Goal: Task Accomplishment & Management: Use online tool/utility

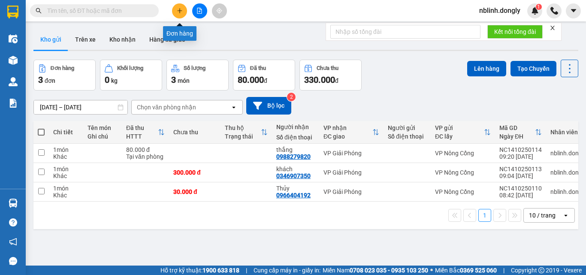
click at [178, 10] on icon "plus" at bounding box center [180, 11] width 6 height 6
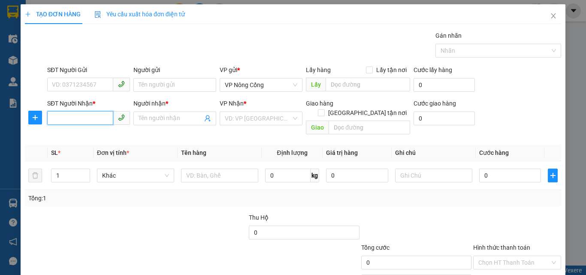
click at [63, 116] on input "SĐT Người Nhận *" at bounding box center [80, 118] width 66 height 14
type input "0908615968"
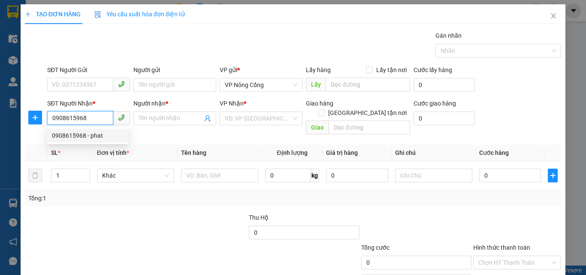
click at [80, 137] on div "0908615968 - phat" at bounding box center [88, 135] width 72 height 9
type input "phat"
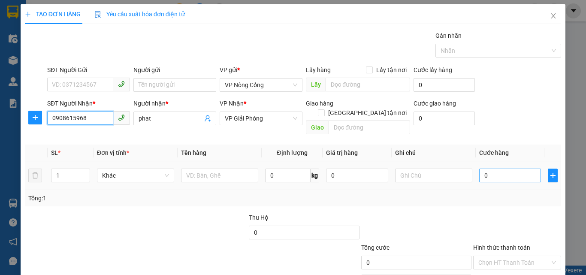
type input "0908615968"
click at [495, 168] on input "0" at bounding box center [510, 175] width 62 height 14
type input "5"
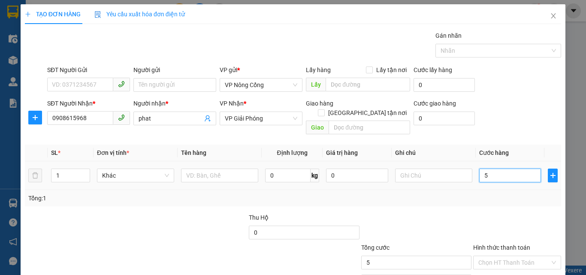
type input "50"
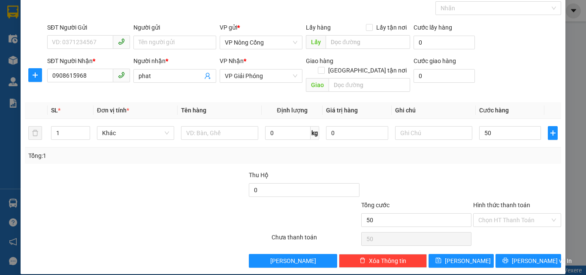
type input "50.000"
click at [496, 202] on label "Hình thức thanh toán" at bounding box center [501, 205] width 57 height 7
click at [496, 214] on input "Hình thức thanh toán" at bounding box center [514, 220] width 72 height 13
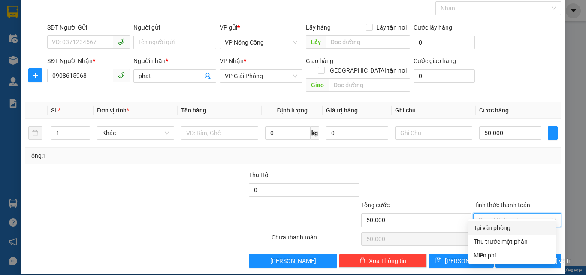
click at [501, 227] on div "Tại văn phòng" at bounding box center [511, 227] width 77 height 9
type input "0"
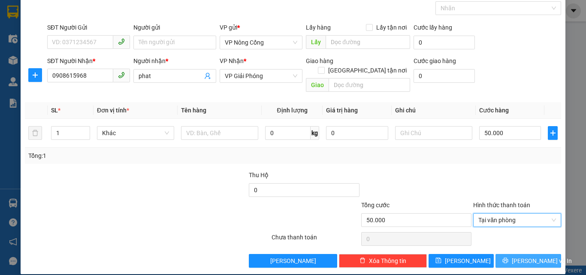
click at [517, 256] on span "[PERSON_NAME] và In" at bounding box center [541, 260] width 60 height 9
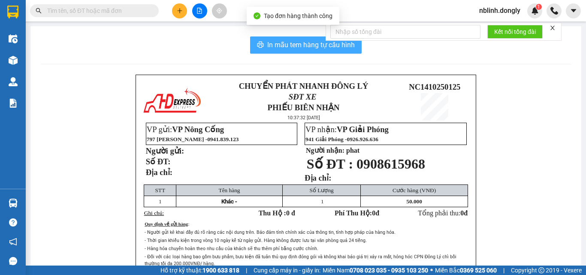
click at [312, 49] on span "In mẫu tem hàng tự cấu hình" at bounding box center [310, 44] width 87 height 11
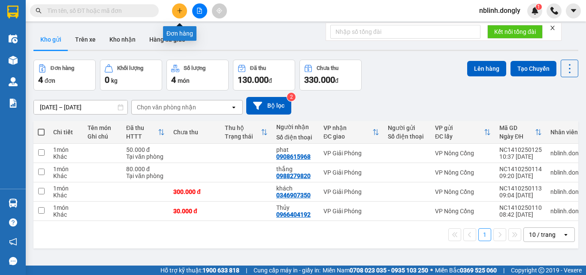
click at [180, 10] on icon "plus" at bounding box center [180, 11] width 6 height 6
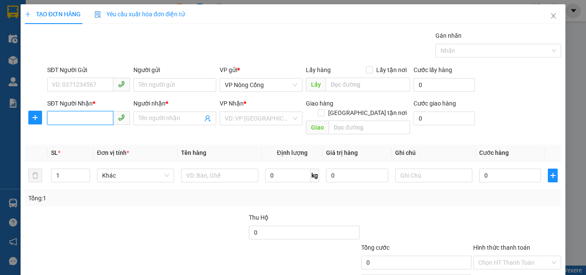
click at [60, 120] on input "SĐT Người Nhận *" at bounding box center [80, 118] width 66 height 14
type input "0376058789"
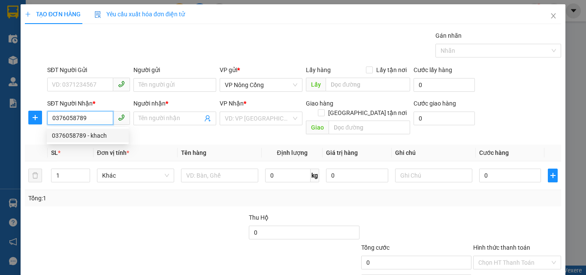
click at [79, 134] on div "0376058789 - khach" at bounding box center [88, 135] width 72 height 9
type input "khach"
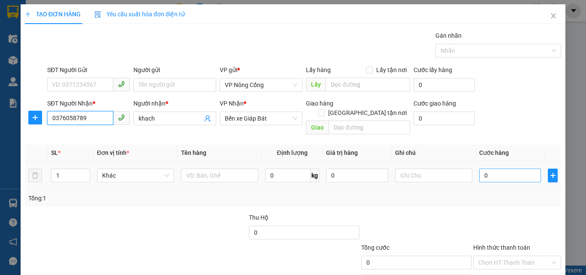
type input "0376058789"
click at [490, 168] on input "0" at bounding box center [510, 175] width 62 height 14
type input "5"
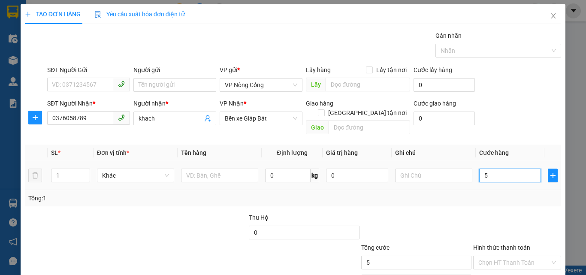
type input "50"
type input "50.000"
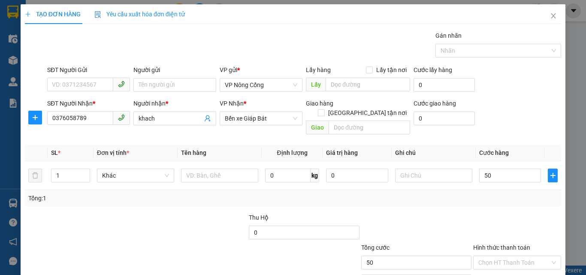
type input "50.000"
click at [488, 244] on label "Hình thức thanh toán" at bounding box center [501, 247] width 57 height 7
click at [488, 256] on input "Hình thức thanh toán" at bounding box center [514, 262] width 72 height 13
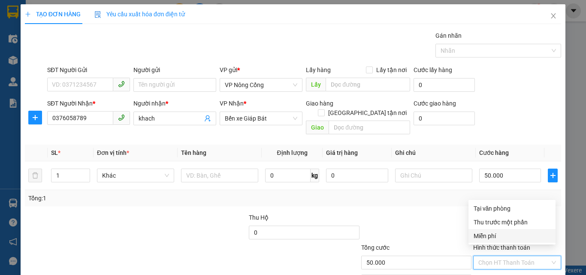
scroll to position [42, 0]
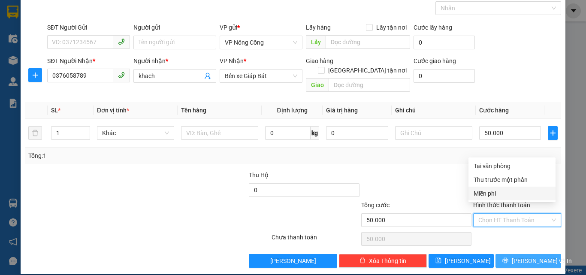
click at [508, 257] on icon "printer" at bounding box center [505, 260] width 6 height 6
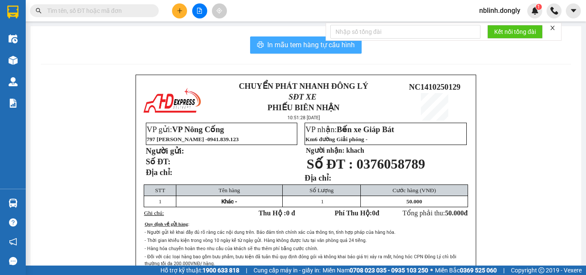
drag, startPoint x: 312, startPoint y: 41, endPoint x: 424, endPoint y: 210, distance: 202.9
click at [313, 47] on span "In mẫu tem hàng tự cấu hình" at bounding box center [310, 44] width 87 height 11
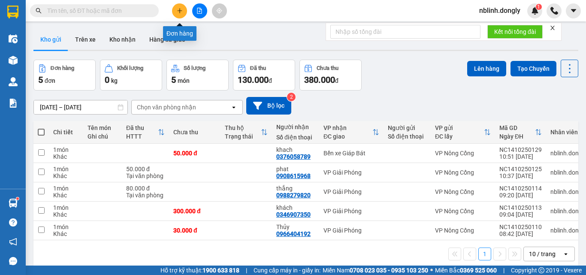
click at [180, 9] on icon "plus" at bounding box center [179, 10] width 0 height 5
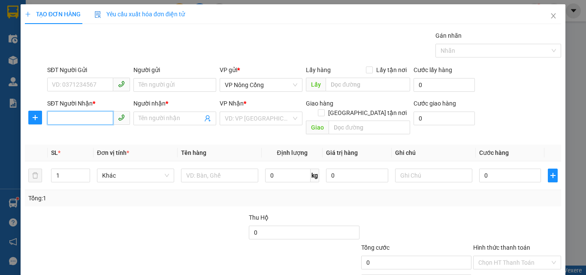
click at [60, 116] on input "SĐT Người Nhận *" at bounding box center [80, 118] width 66 height 14
type input "0362781363"
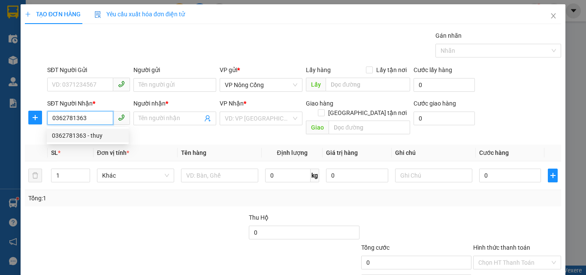
click at [72, 132] on div "0362781363 - thuy" at bounding box center [88, 135] width 72 height 9
type input "thuy"
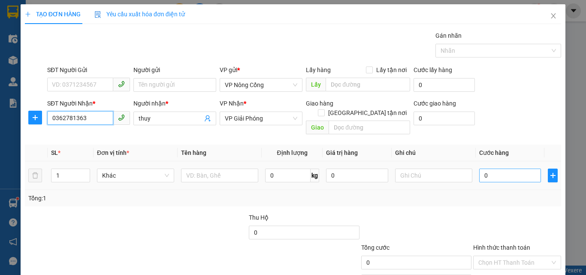
type input "0362781363"
click at [487, 168] on input "0" at bounding box center [510, 175] width 62 height 14
type input "1"
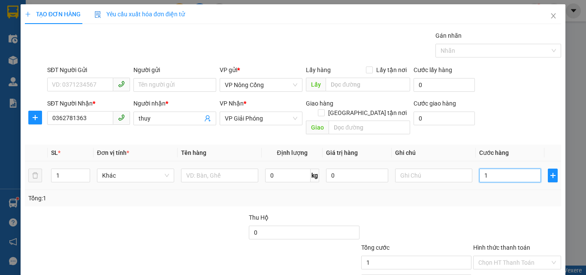
type input "10"
type input "100"
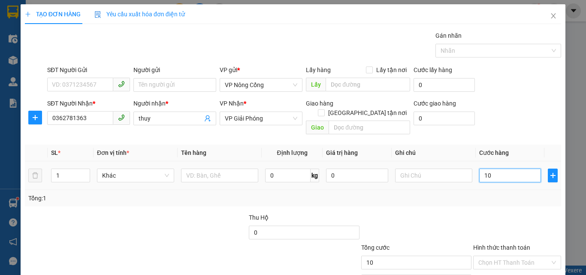
type input "100"
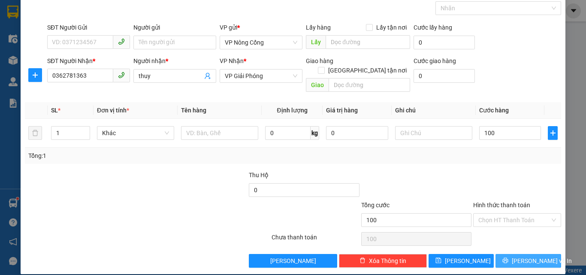
type input "100.000"
click at [525, 256] on span "[PERSON_NAME] và In" at bounding box center [541, 260] width 60 height 9
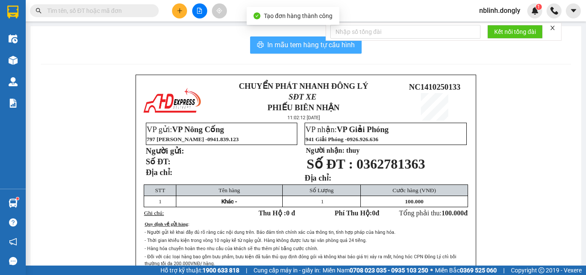
click at [301, 44] on span "In mẫu tem hàng tự cấu hình" at bounding box center [310, 44] width 87 height 11
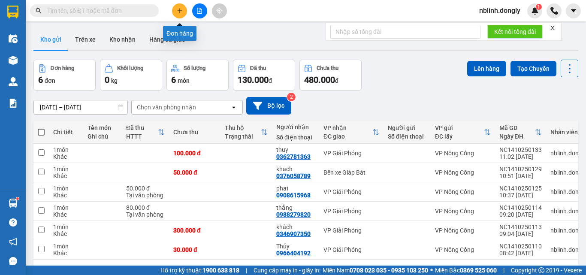
click at [181, 10] on icon "plus" at bounding box center [180, 11] width 6 height 6
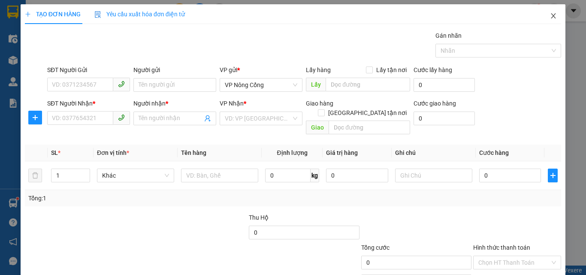
click at [550, 14] on icon "close" at bounding box center [553, 15] width 7 height 7
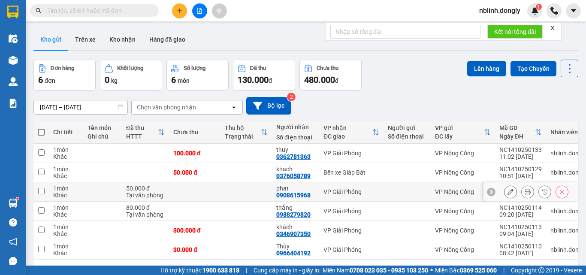
scroll to position [39, 0]
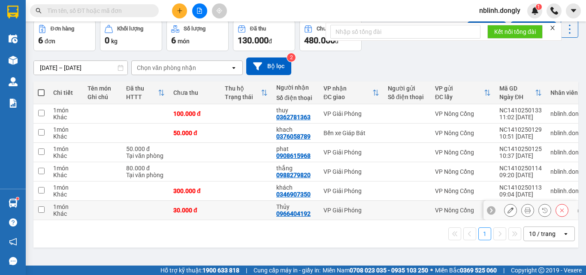
drag, startPoint x: 39, startPoint y: 210, endPoint x: 40, endPoint y: 201, distance: 8.6
click at [39, 209] on input "checkbox" at bounding box center [41, 209] width 6 height 6
checkbox input "true"
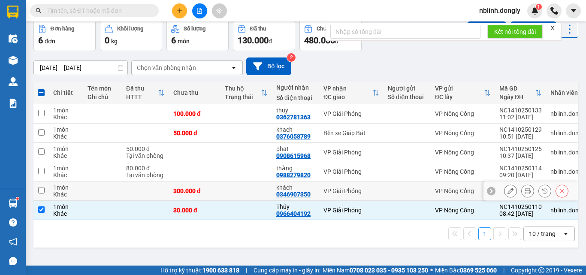
click at [39, 189] on input "checkbox" at bounding box center [41, 190] width 6 height 6
checkbox input "true"
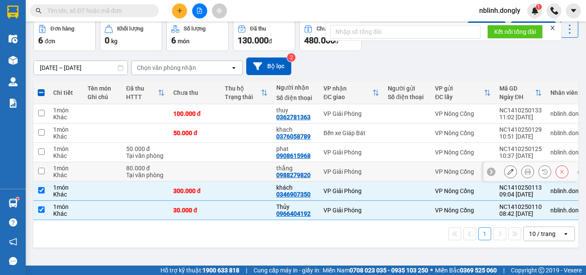
click at [41, 171] on input "checkbox" at bounding box center [41, 171] width 6 height 6
checkbox input "true"
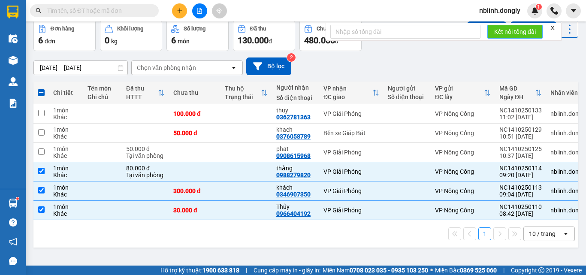
scroll to position [0, 0]
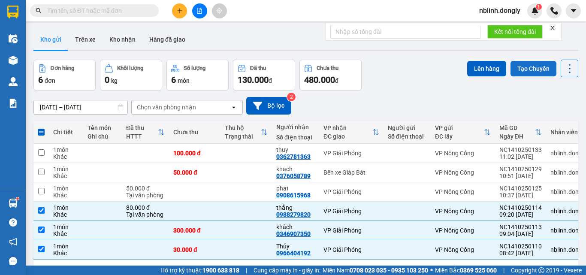
click at [529, 69] on button "Tạo Chuyến" at bounding box center [533, 68] width 46 height 15
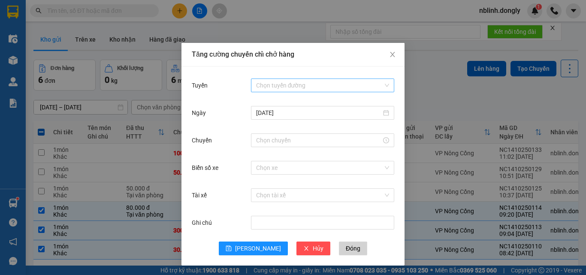
click at [293, 82] on input "Tuyến" at bounding box center [319, 85] width 127 height 13
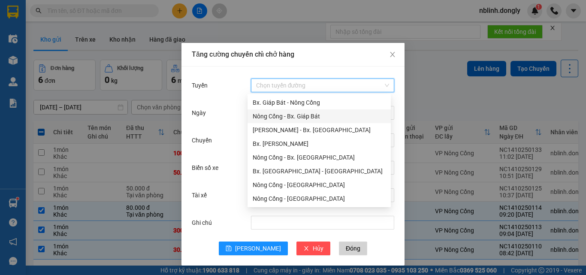
click at [300, 117] on div "Nông Cống - Bx. Giáp Bát" at bounding box center [319, 115] width 133 height 9
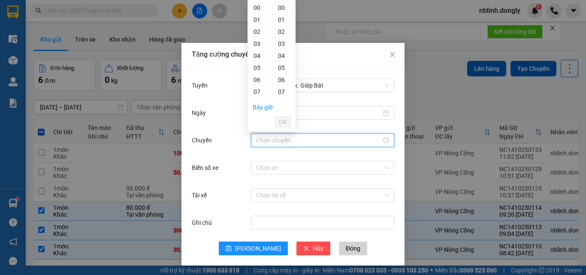
click at [275, 141] on input "Chuyến" at bounding box center [318, 139] width 125 height 9
click at [257, 84] on div "10" at bounding box center [259, 85] width 24 height 12
type input "10:00"
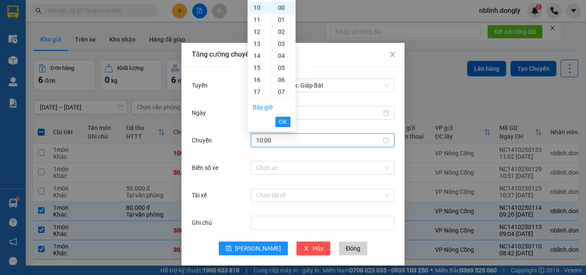
drag, startPoint x: 283, startPoint y: 120, endPoint x: 265, endPoint y: 153, distance: 37.6
click at [283, 120] on span "OK" at bounding box center [283, 121] width 8 height 9
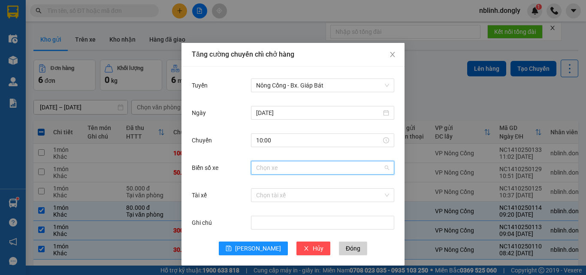
click at [259, 166] on input "Biển số xe" at bounding box center [319, 167] width 127 height 13
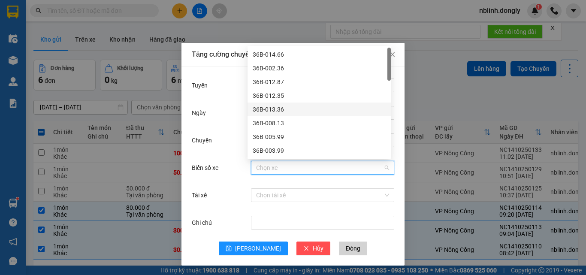
scroll to position [43, 0]
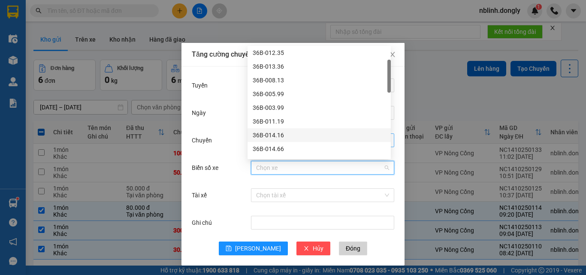
click at [269, 136] on div "36B-014.16" at bounding box center [319, 134] width 133 height 9
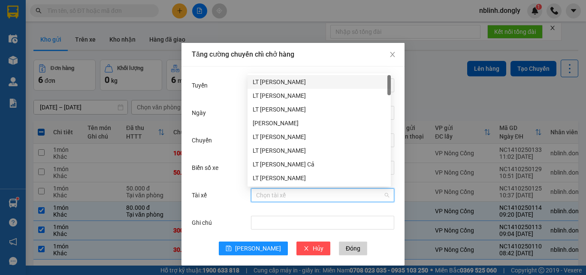
click at [262, 198] on input "Tài xế" at bounding box center [319, 195] width 127 height 13
click at [275, 163] on div "LT [PERSON_NAME] Cả" at bounding box center [319, 163] width 133 height 9
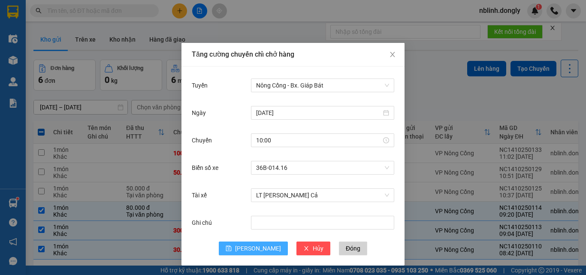
click at [251, 249] on span "[PERSON_NAME]" at bounding box center [258, 248] width 46 height 9
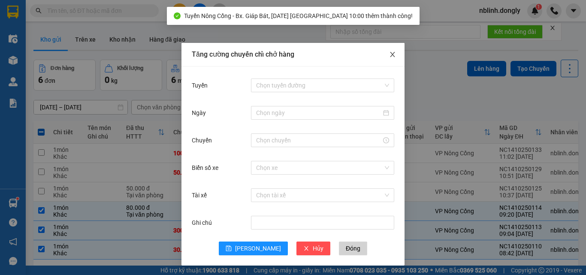
click at [389, 57] on icon "close" at bounding box center [392, 54] width 7 height 7
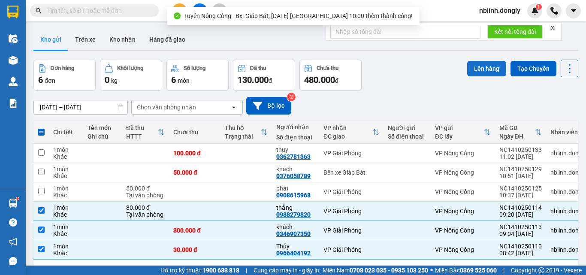
click at [475, 66] on button "Lên hàng" at bounding box center [486, 68] width 39 height 15
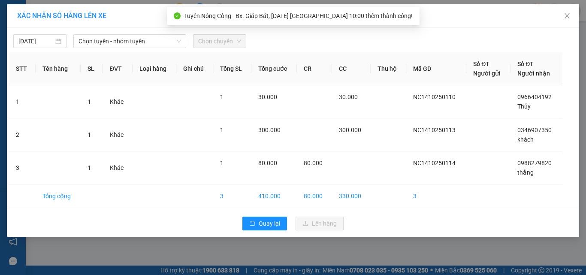
drag, startPoint x: 109, startPoint y: 40, endPoint x: 113, endPoint y: 49, distance: 9.8
click at [110, 42] on span "Chọn tuyến - nhóm tuyến" at bounding box center [129, 41] width 102 height 13
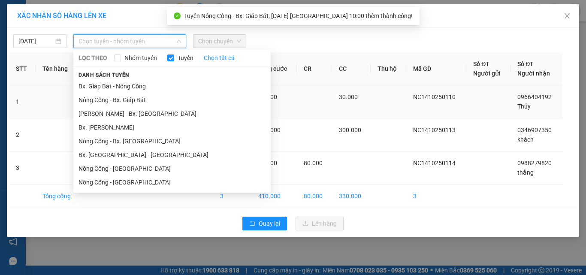
drag, startPoint x: 137, startPoint y: 99, endPoint x: 143, endPoint y: 98, distance: 6.7
click at [140, 98] on li "Nông Cống - Bx. Giáp Bát" at bounding box center [171, 100] width 197 height 14
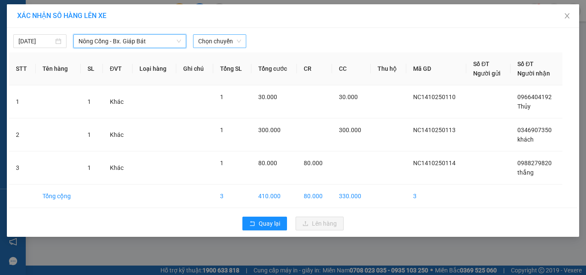
click at [220, 41] on span "Chọn chuyến" at bounding box center [219, 41] width 43 height 13
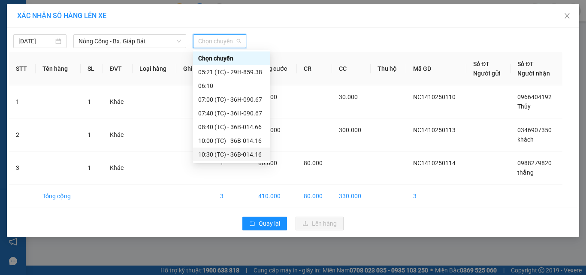
click at [245, 154] on div "10:30 (TC) - 36B-014.16" at bounding box center [231, 154] width 67 height 9
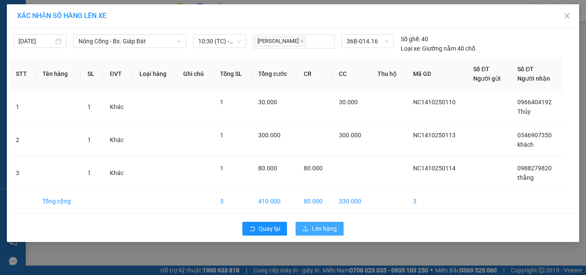
click at [327, 231] on span "Lên hàng" at bounding box center [324, 228] width 25 height 9
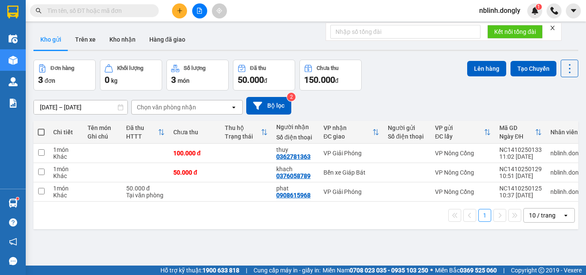
click at [179, 6] on button at bounding box center [179, 10] width 15 height 15
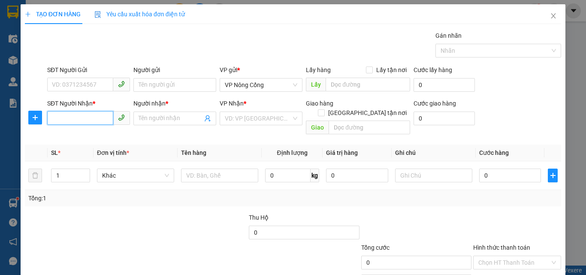
click at [65, 118] on input "SĐT Người Nhận *" at bounding box center [80, 118] width 66 height 14
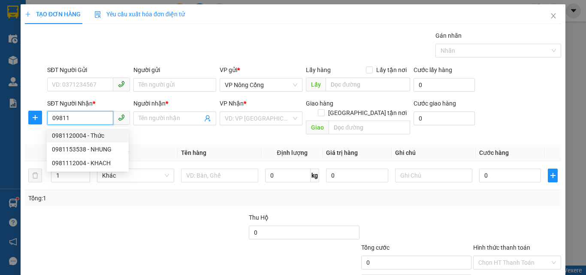
click at [74, 135] on div "0981120004 - Thức" at bounding box center [88, 135] width 72 height 9
type input "0981120004"
type input "Thức"
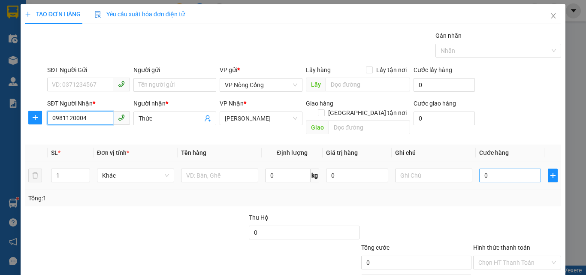
type input "0981120004"
click at [502, 168] on input "0" at bounding box center [510, 175] width 62 height 14
type input "5"
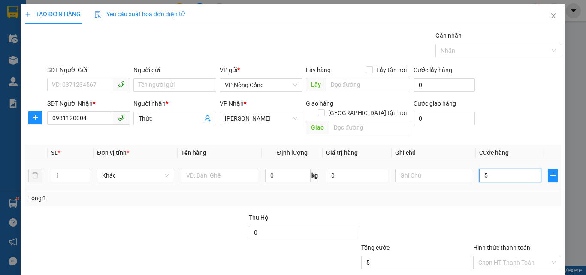
type input "50"
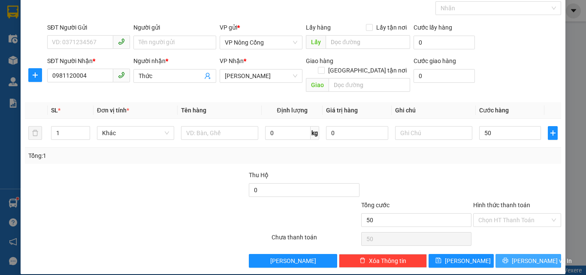
type input "50.000"
click at [525, 256] on span "[PERSON_NAME] và In" at bounding box center [541, 260] width 60 height 9
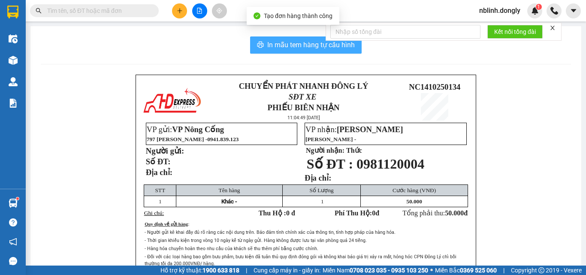
click at [293, 44] on span "In mẫu tem hàng tự cấu hình" at bounding box center [310, 44] width 87 height 11
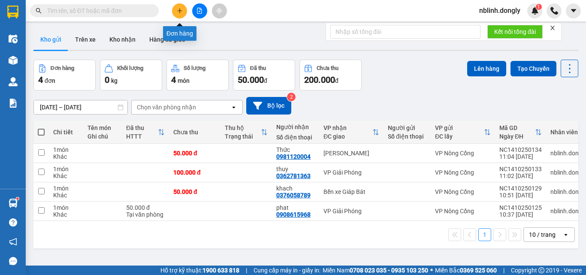
click at [180, 17] on button at bounding box center [179, 10] width 15 height 15
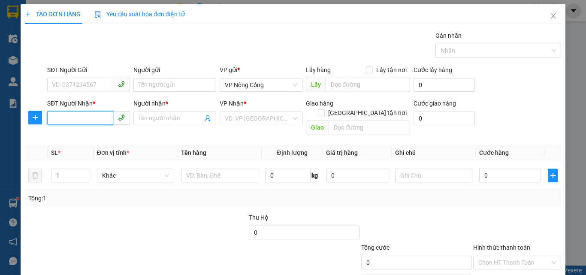
click at [55, 120] on input "SĐT Người Nhận *" at bounding box center [80, 118] width 66 height 14
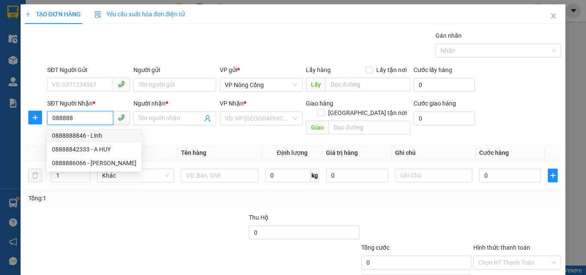
click at [87, 136] on div "0888888846 - Linh" at bounding box center [94, 135] width 84 height 9
type input "0888888846"
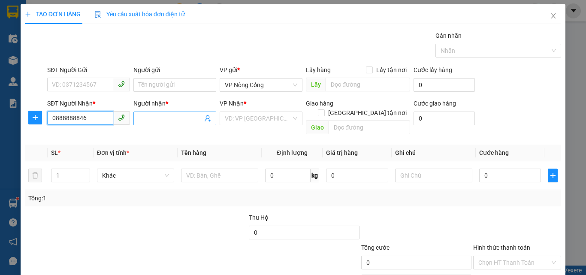
type input "[PERSON_NAME]"
type input "0888888846"
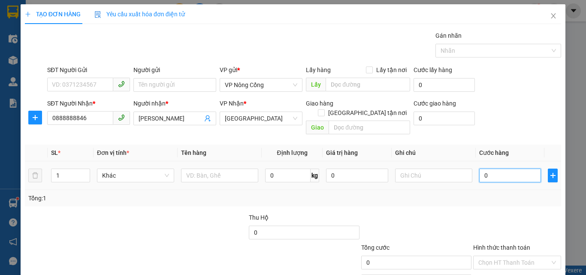
click at [496, 168] on input "0" at bounding box center [510, 175] width 62 height 14
type input "5"
type input "50"
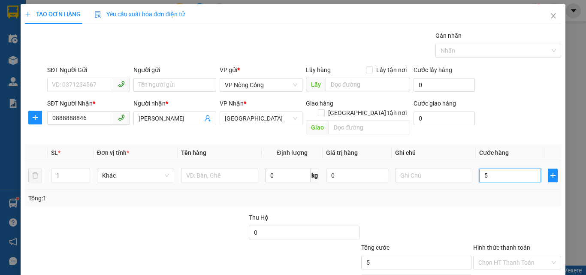
type input "50"
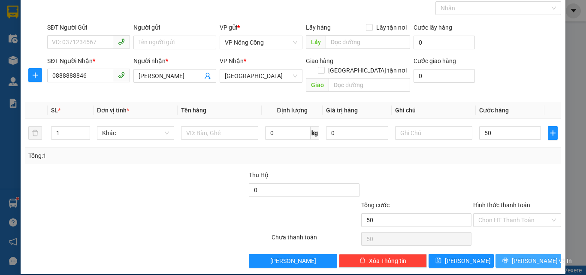
type input "50.000"
click at [507, 257] on icon "printer" at bounding box center [505, 260] width 6 height 6
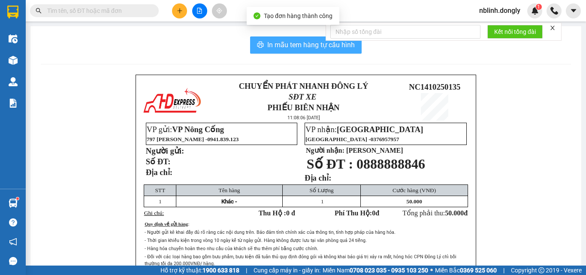
drag, startPoint x: 318, startPoint y: 42, endPoint x: 410, endPoint y: 148, distance: 140.1
click at [319, 44] on span "In mẫu tem hàng tự cấu hình" at bounding box center [310, 44] width 87 height 11
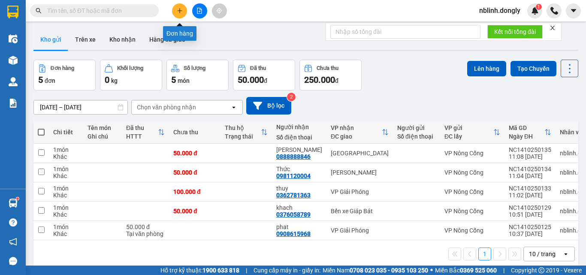
click at [178, 8] on icon "plus" at bounding box center [180, 11] width 6 height 6
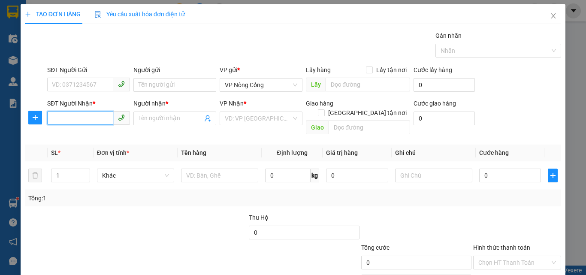
click at [66, 117] on input "SĐT Người Nhận *" at bounding box center [80, 118] width 66 height 14
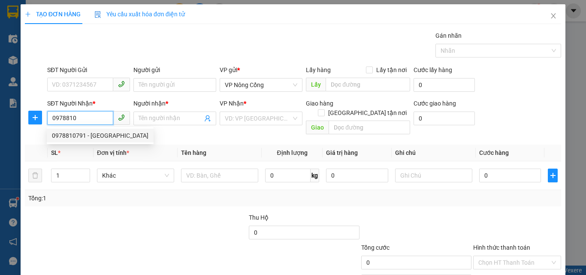
click at [87, 136] on div "0978810791 - [GEOGRAPHIC_DATA]" at bounding box center [100, 135] width 96 height 9
type input "0978810791"
type input "Hà"
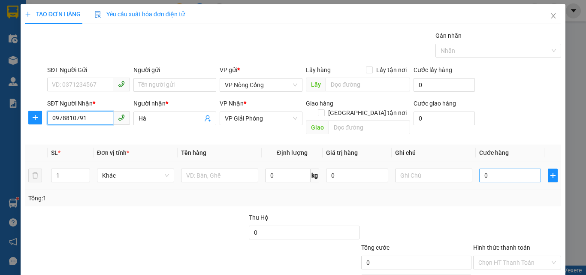
type input "0978810791"
click at [502, 168] on input "0" at bounding box center [510, 175] width 62 height 14
type input "5"
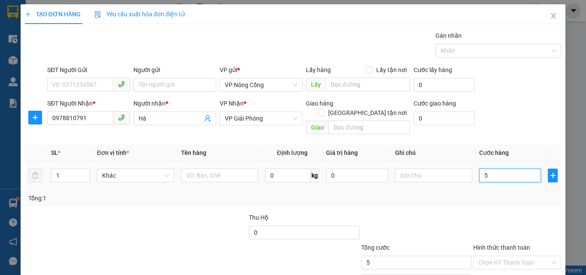
type input "50"
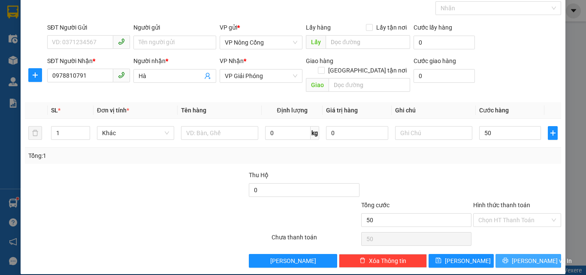
type input "50.000"
click at [523, 257] on button "[PERSON_NAME] và In" at bounding box center [528, 261] width 66 height 14
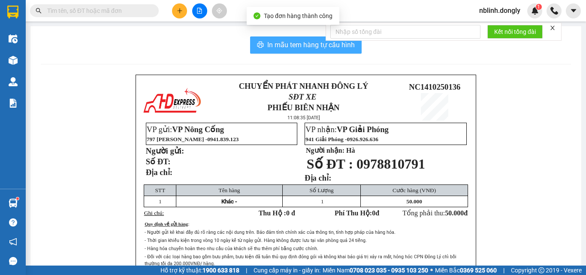
click at [322, 45] on span "In mẫu tem hàng tự cấu hình" at bounding box center [310, 44] width 87 height 11
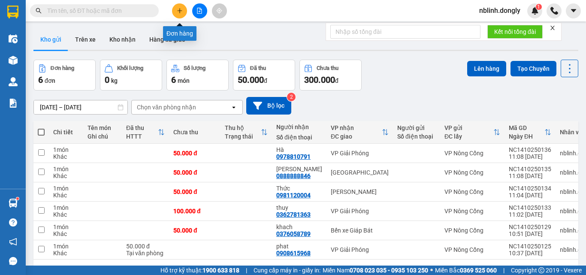
click at [179, 13] on icon "plus" at bounding box center [180, 11] width 6 height 6
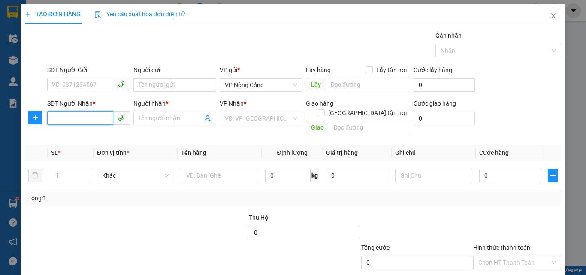
click at [68, 117] on input "SĐT Người Nhận *" at bounding box center [80, 118] width 66 height 14
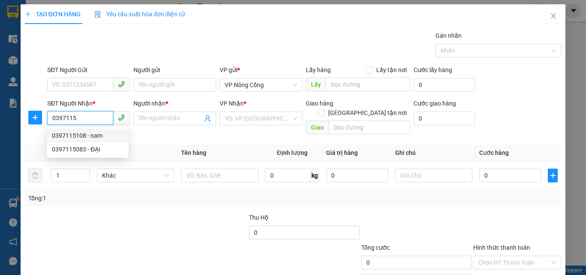
drag, startPoint x: 75, startPoint y: 135, endPoint x: 90, endPoint y: 138, distance: 14.9
click at [76, 135] on div "0397115108 - nam" at bounding box center [88, 135] width 72 height 9
type input "0397115108"
type input "nam"
type input "Hoài đức"
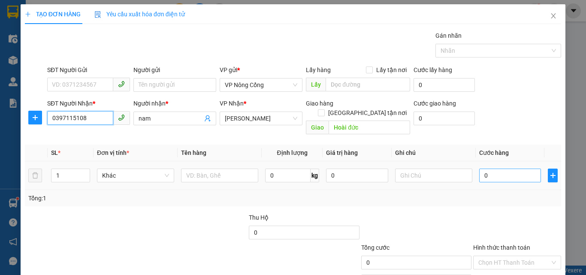
type input "0397115108"
click at [496, 168] on input "0" at bounding box center [510, 175] width 62 height 14
type input "5"
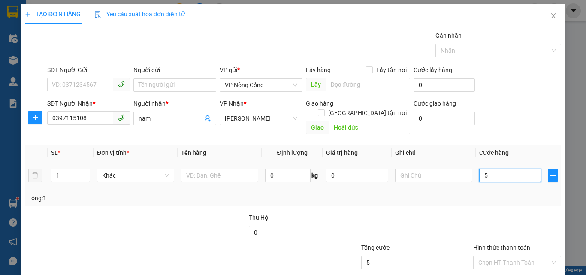
type input "50"
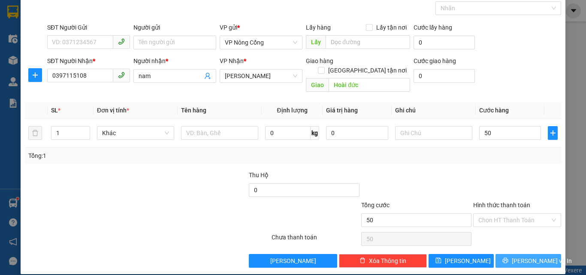
type input "50.000"
click at [524, 256] on span "[PERSON_NAME] và In" at bounding box center [541, 260] width 60 height 9
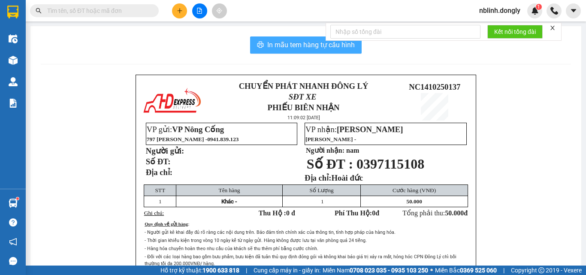
drag, startPoint x: 311, startPoint y: 44, endPoint x: 434, endPoint y: 202, distance: 200.4
click at [311, 47] on span "In mẫu tem hàng tự cấu hình" at bounding box center [310, 44] width 87 height 11
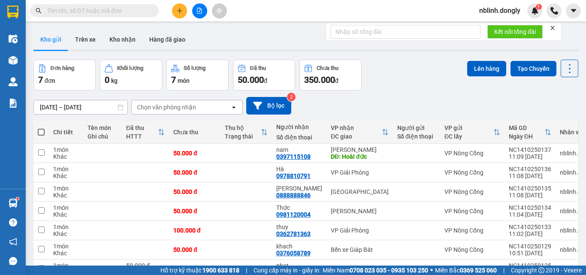
scroll to position [43, 0]
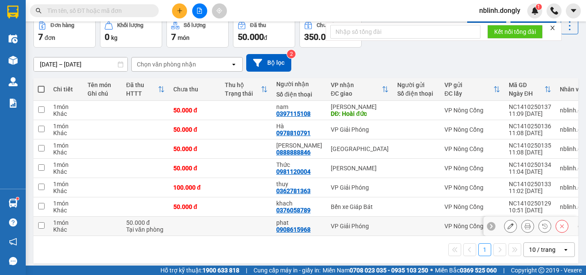
click at [43, 226] on input "checkbox" at bounding box center [41, 225] width 6 height 6
checkbox input "true"
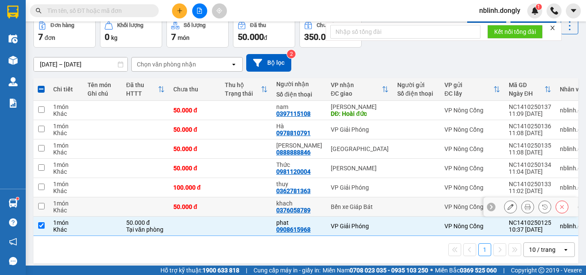
drag, startPoint x: 40, startPoint y: 207, endPoint x: 42, endPoint y: 199, distance: 8.8
click at [41, 206] on input "checkbox" at bounding box center [41, 206] width 6 height 6
checkbox input "true"
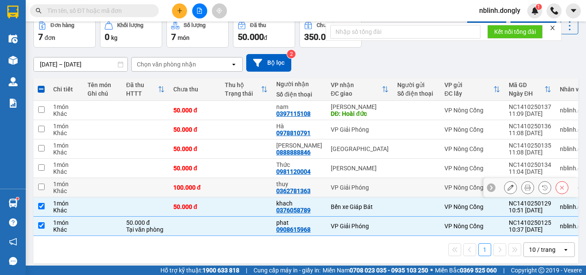
click at [41, 187] on input "checkbox" at bounding box center [41, 186] width 6 height 6
checkbox input "true"
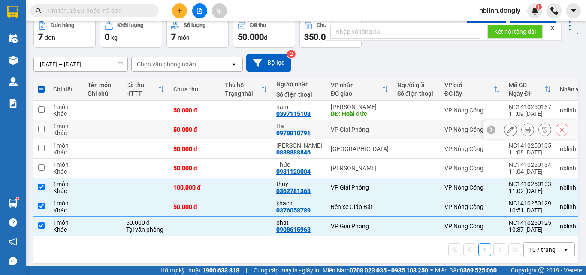
click at [39, 129] on input "checkbox" at bounding box center [41, 129] width 6 height 6
checkbox input "true"
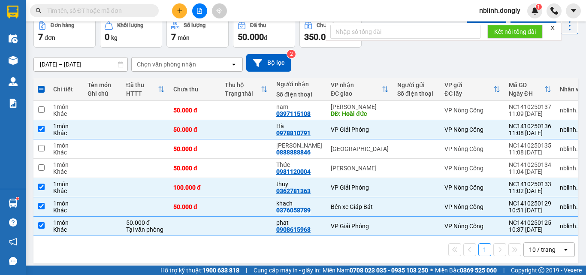
scroll to position [0, 0]
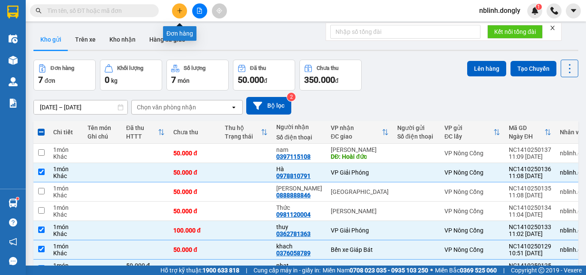
click at [176, 12] on button at bounding box center [179, 10] width 15 height 15
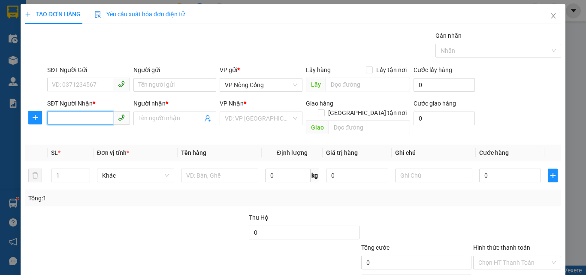
click at [54, 116] on input "SĐT Người Nhận *" at bounding box center [80, 118] width 66 height 14
type input "0374360038"
click at [156, 120] on input "Người nhận *" at bounding box center [170, 118] width 64 height 9
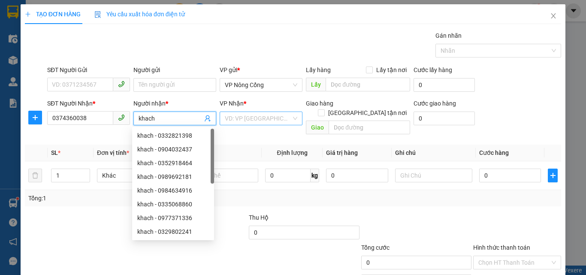
type input "khach"
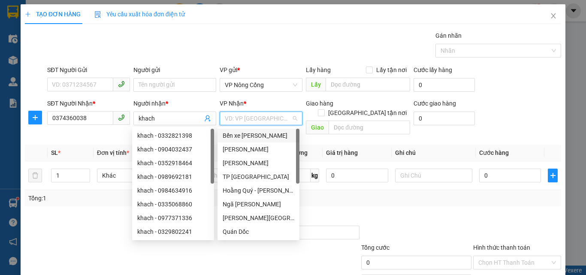
click at [244, 120] on input "search" at bounding box center [258, 118] width 66 height 13
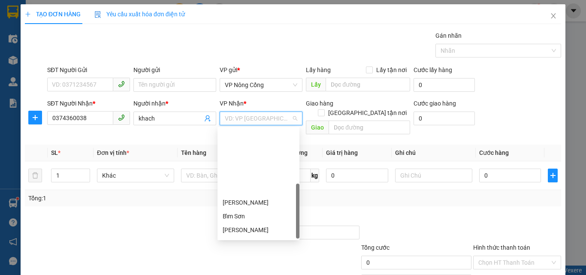
scroll to position [123, 0]
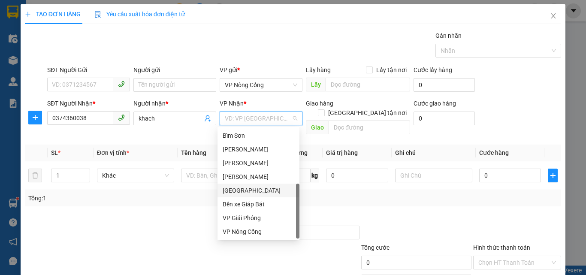
drag, startPoint x: 235, startPoint y: 189, endPoint x: 393, endPoint y: 202, distance: 158.8
click at [235, 189] on div "[GEOGRAPHIC_DATA]" at bounding box center [259, 190] width 72 height 9
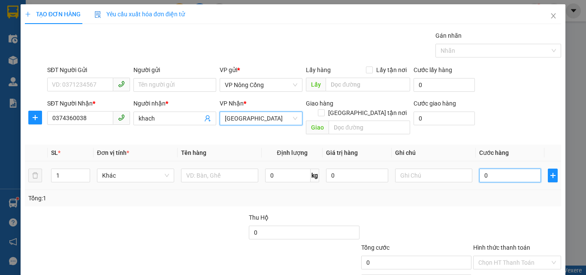
click at [493, 168] on input "0" at bounding box center [510, 175] width 62 height 14
type input "5"
type input "50"
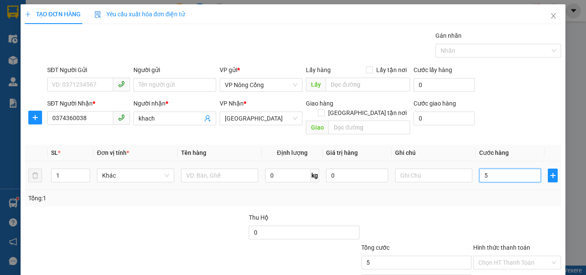
type input "50"
type input "50.000"
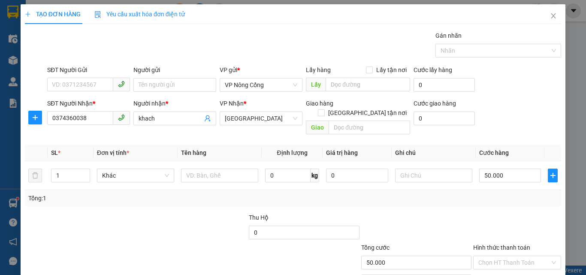
click at [493, 244] on label "Hình thức thanh toán" at bounding box center [501, 247] width 57 height 7
click at [493, 256] on input "Hình thức thanh toán" at bounding box center [514, 262] width 72 height 13
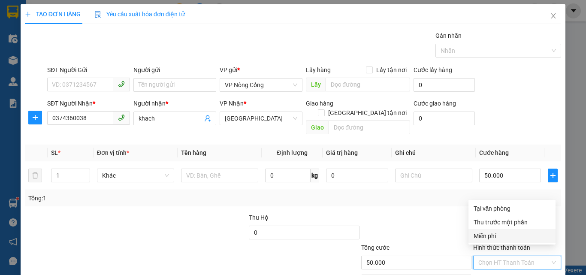
scroll to position [42, 0]
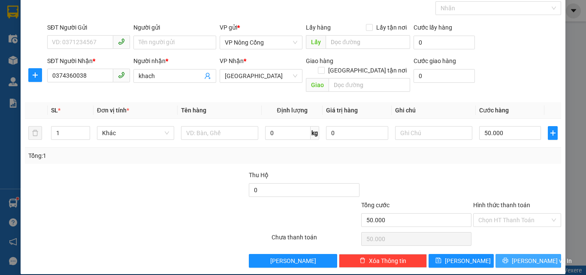
click at [520, 256] on span "[PERSON_NAME] và In" at bounding box center [541, 260] width 60 height 9
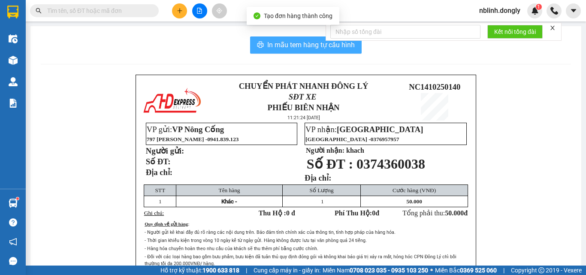
drag, startPoint x: 309, startPoint y: 44, endPoint x: 358, endPoint y: 107, distance: 80.0
click at [315, 55] on div "In mẫu tem hàng tự cấu hình CHUYỂN PHÁT NHANH ĐÔNG LÝ SĐT XE PHIẾU BIÊN NHẬN 11…" at bounding box center [305, 188] width 550 height 325
drag, startPoint x: 319, startPoint y: 49, endPoint x: 323, endPoint y: 58, distance: 10.2
click at [321, 54] on div "In mẫu tem hàng tự cấu hình CHUYỂN PHÁT NHANH ĐÔNG LÝ SĐT XE PHIẾU BIÊN NHẬN 11…" at bounding box center [305, 188] width 550 height 325
drag, startPoint x: 301, startPoint y: 52, endPoint x: 303, endPoint y: 47, distance: 5.3
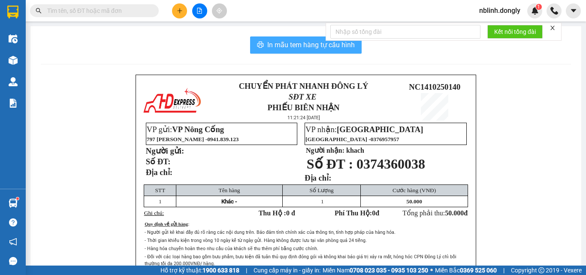
click at [301, 51] on button "In mẫu tem hàng tự cấu hình" at bounding box center [305, 44] width 111 height 17
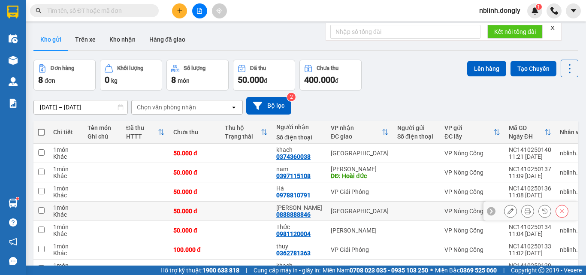
scroll to position [71, 0]
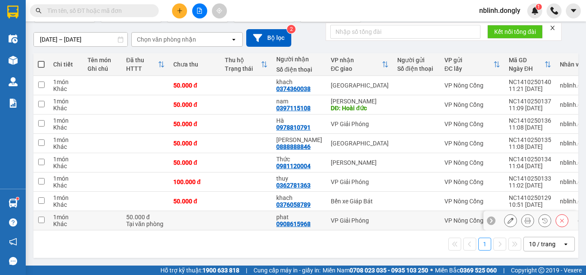
click at [41, 217] on input "checkbox" at bounding box center [41, 220] width 6 height 6
checkbox input "true"
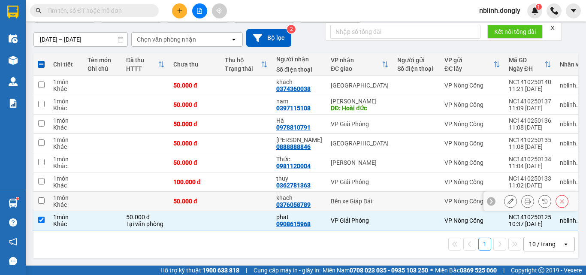
click at [43, 197] on input "checkbox" at bounding box center [41, 200] width 6 height 6
checkbox input "true"
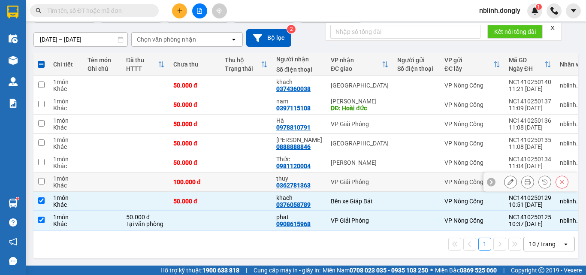
click at [39, 178] on input "checkbox" at bounding box center [41, 181] width 6 height 6
checkbox input "true"
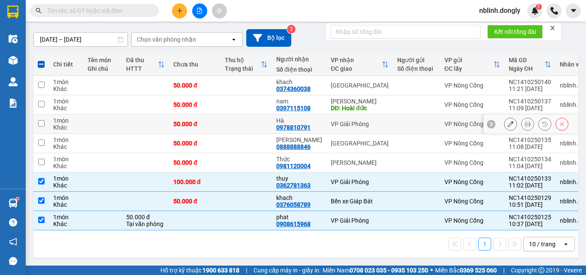
click at [42, 120] on input "checkbox" at bounding box center [41, 123] width 6 height 6
checkbox input "true"
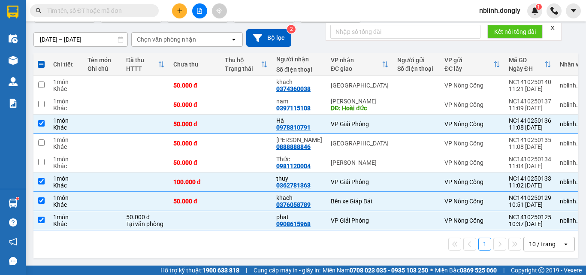
scroll to position [0, 0]
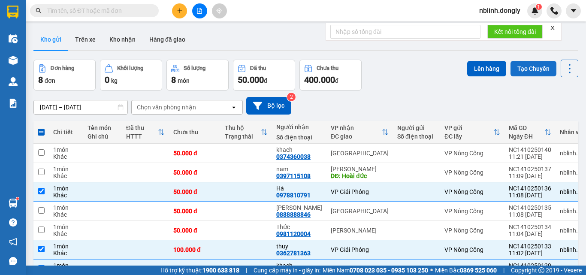
click at [530, 66] on button "Tạo Chuyến" at bounding box center [533, 68] width 46 height 15
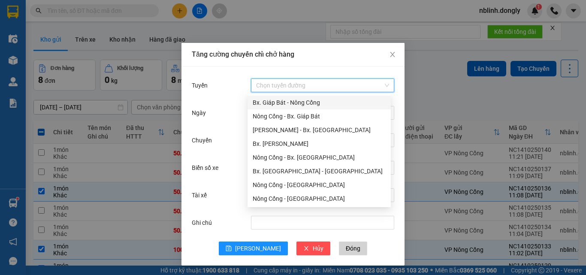
click at [293, 82] on input "Tuyến" at bounding box center [319, 85] width 127 height 13
drag, startPoint x: 295, startPoint y: 115, endPoint x: 296, endPoint y: 123, distance: 7.8
click at [296, 117] on div "Nông Cống - Bx. Giáp Bát" at bounding box center [319, 115] width 133 height 9
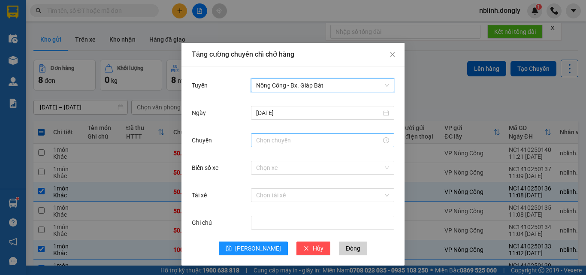
click at [269, 140] on input "Chuyến" at bounding box center [318, 139] width 125 height 9
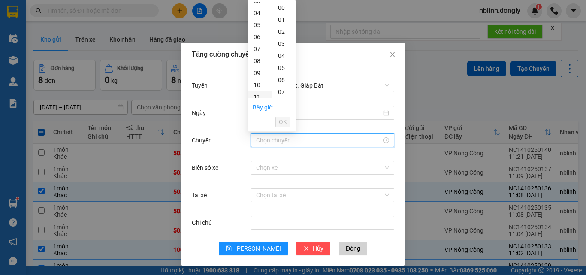
scroll to position [86, 0]
drag, startPoint x: 254, startPoint y: 54, endPoint x: 264, endPoint y: 51, distance: 10.1
click at [254, 53] on div "11" at bounding box center [259, 54] width 24 height 12
click at [281, 77] on div "20" at bounding box center [284, 76] width 24 height 12
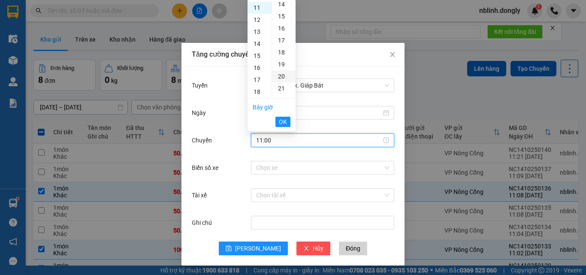
type input "11:20"
click at [285, 122] on span "OK" at bounding box center [283, 121] width 8 height 9
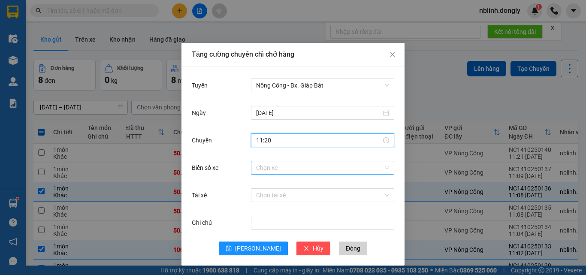
click at [259, 168] on input "Biển số xe" at bounding box center [319, 167] width 127 height 13
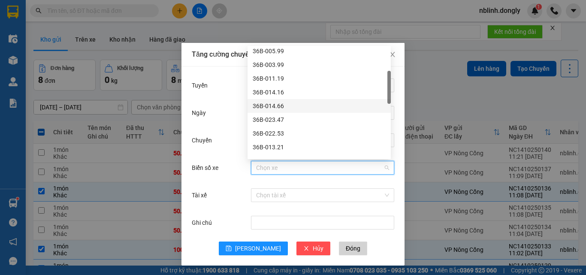
scroll to position [171, 0]
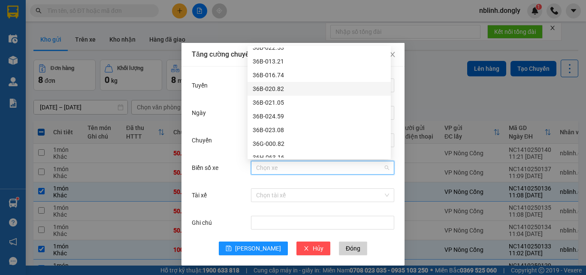
click at [272, 88] on div "36B-020.82" at bounding box center [319, 88] width 133 height 9
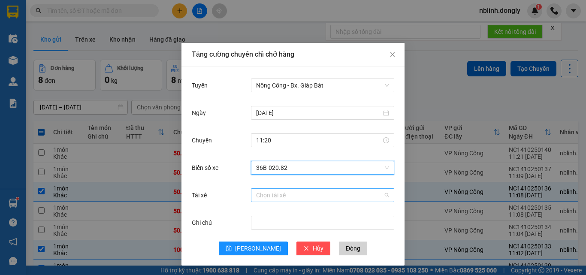
click at [264, 196] on input "Tài xế" at bounding box center [319, 195] width 127 height 13
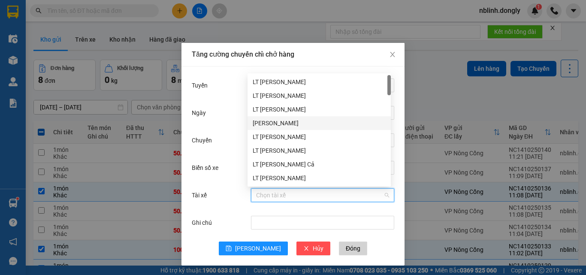
scroll to position [86, 0]
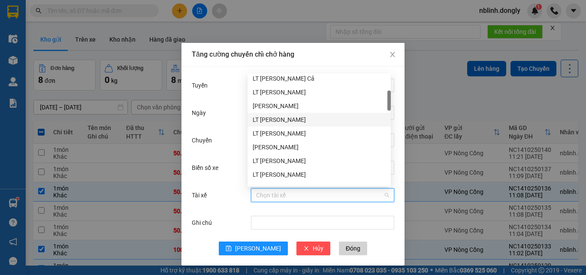
click at [277, 121] on div "LT [PERSON_NAME]" at bounding box center [319, 119] width 133 height 9
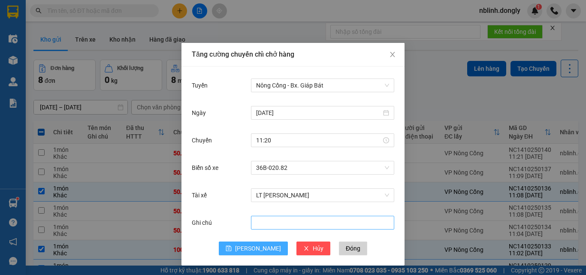
drag, startPoint x: 255, startPoint y: 247, endPoint x: 269, endPoint y: 225, distance: 25.8
click at [255, 246] on span "[PERSON_NAME]" at bounding box center [258, 248] width 46 height 9
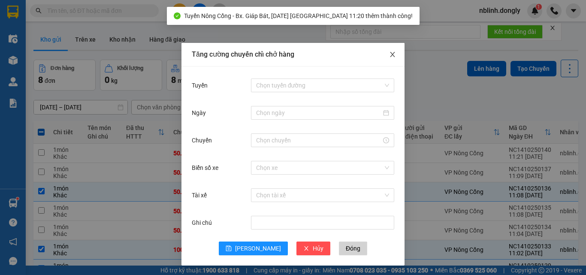
drag, startPoint x: 384, startPoint y: 56, endPoint x: 408, endPoint y: 59, distance: 24.3
click at [385, 55] on span "Close" at bounding box center [392, 55] width 24 height 24
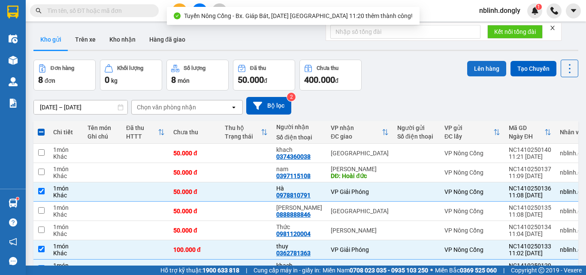
click at [479, 70] on button "Lên hàng" at bounding box center [486, 68] width 39 height 15
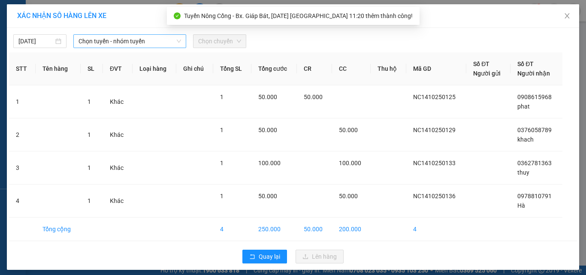
click at [124, 42] on span "Chọn tuyến - nhóm tuyến" at bounding box center [129, 41] width 102 height 13
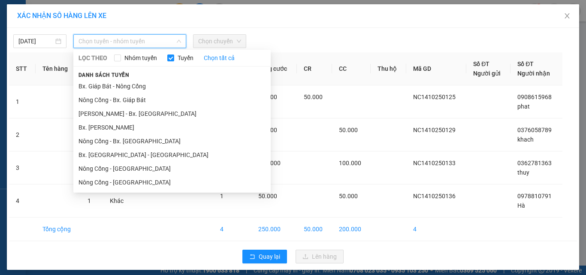
drag, startPoint x: 126, startPoint y: 100, endPoint x: 180, endPoint y: 52, distance: 71.9
click at [132, 96] on li "Nông Cống - Bx. Giáp Bát" at bounding box center [171, 100] width 197 height 14
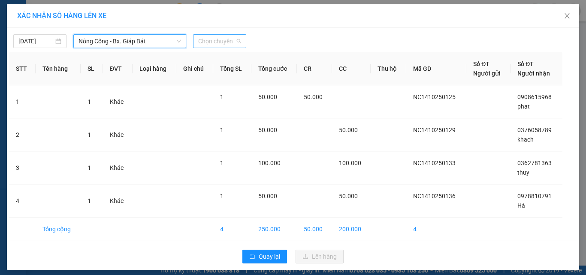
drag, startPoint x: 213, startPoint y: 36, endPoint x: 220, endPoint y: 45, distance: 11.0
click at [217, 40] on span "Chọn chuyến" at bounding box center [219, 41] width 43 height 13
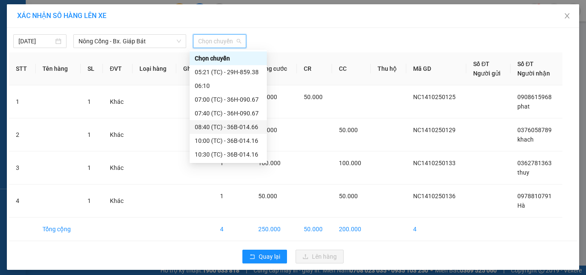
scroll to position [41, 0]
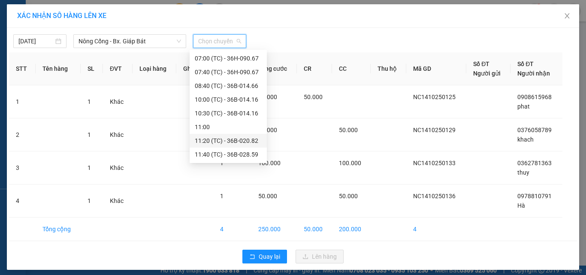
click at [243, 141] on div "11:20 (TC) - 36B-020.82" at bounding box center [228, 140] width 67 height 9
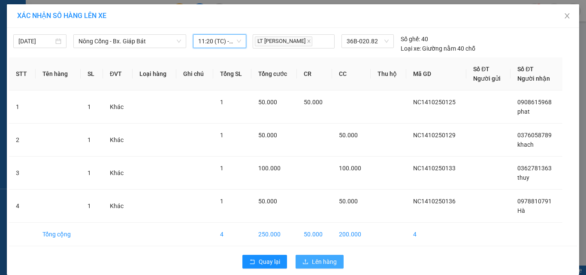
click at [316, 260] on span "Lên hàng" at bounding box center [324, 261] width 25 height 9
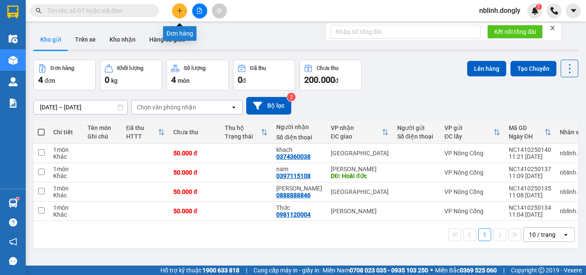
click at [176, 9] on button at bounding box center [179, 10] width 15 height 15
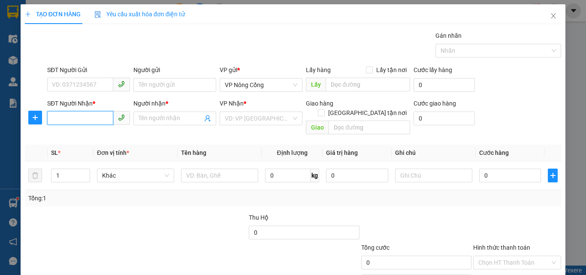
click at [87, 119] on input "SĐT Người Nhận *" at bounding box center [80, 118] width 66 height 14
click at [73, 136] on div "0862556913 - Trâm" at bounding box center [88, 135] width 72 height 9
type input "0862556913"
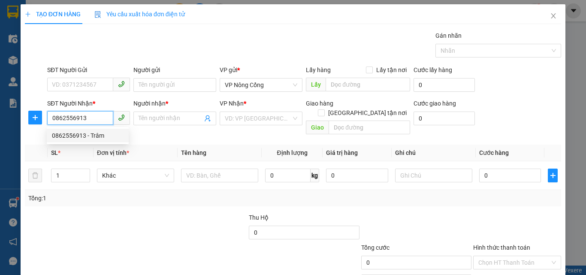
type input "Trâm"
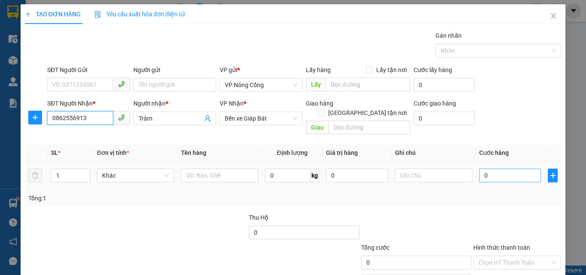
type input "0862556913"
click at [501, 168] on input "0" at bounding box center [510, 175] width 62 height 14
type input "4"
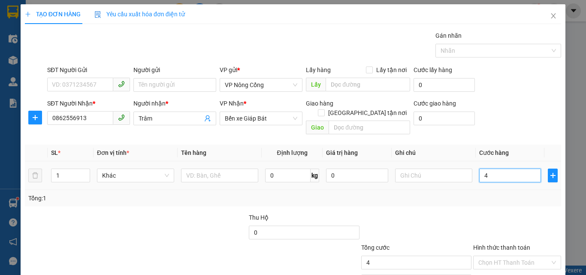
type input "40"
click at [512, 244] on label "Hình thức thanh toán" at bounding box center [501, 247] width 57 height 7
click at [512, 256] on input "Hình thức thanh toán" at bounding box center [514, 262] width 72 height 13
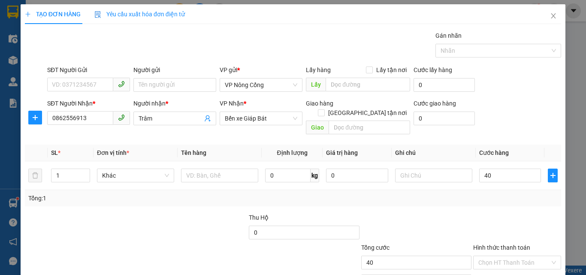
type input "40.000"
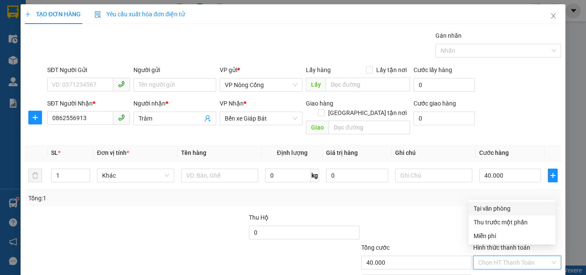
click at [502, 209] on div "Tại văn phòng" at bounding box center [511, 208] width 77 height 9
type input "0"
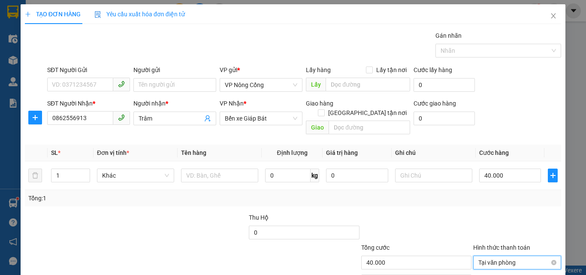
scroll to position [42, 0]
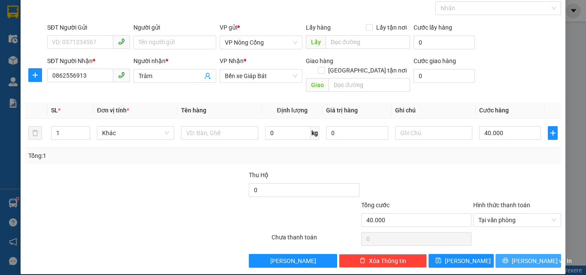
click at [526, 256] on span "[PERSON_NAME] và In" at bounding box center [541, 260] width 60 height 9
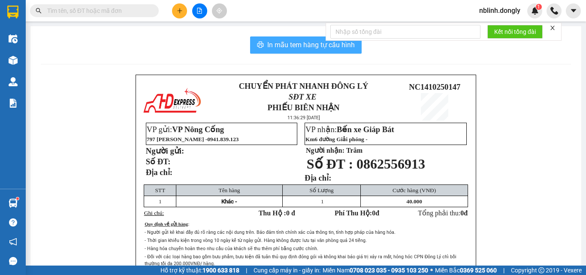
drag, startPoint x: 304, startPoint y: 45, endPoint x: 316, endPoint y: 61, distance: 20.2
click at [316, 61] on div "In mẫu tem hàng tự cấu hình CHUYỂN PHÁT NHANH ĐÔNG LÝ SĐT XE PHIẾU BIÊN NHẬN 11…" at bounding box center [305, 188] width 550 height 325
click at [297, 48] on span "In mẫu tem hàng tự cấu hình" at bounding box center [310, 44] width 87 height 11
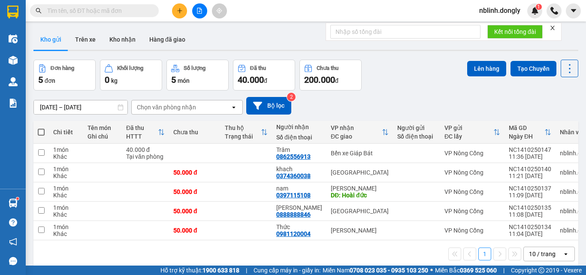
drag, startPoint x: 585, startPoint y: 270, endPoint x: 392, endPoint y: 89, distance: 264.5
click at [392, 89] on div "Đơn hàng 5 đơn Khối lượng 0 kg Số lượng 5 món Đã thu 40.000 đ Chưa thu 200.000 …" at bounding box center [305, 75] width 544 height 31
click at [180, 11] on icon "plus" at bounding box center [180, 11] width 6 height 6
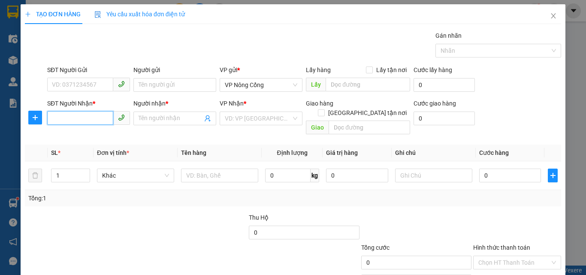
click at [69, 123] on input "SĐT Người Nhận *" at bounding box center [80, 118] width 66 height 14
type input "0367189818"
click at [178, 101] on div "Người nhận *" at bounding box center [174, 103] width 83 height 9
click at [178, 114] on input "Người nhận *" at bounding box center [170, 118] width 64 height 9
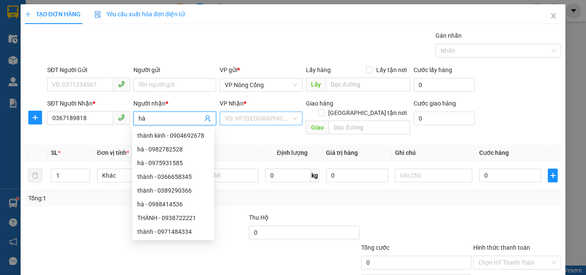
type input "hà"
click at [261, 119] on input "search" at bounding box center [258, 118] width 66 height 13
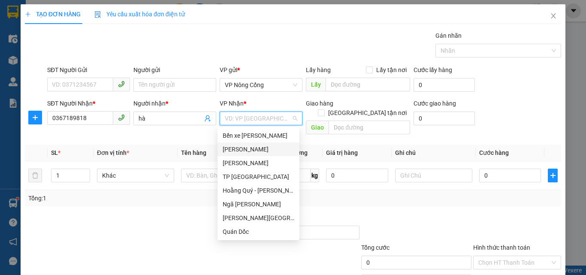
click at [245, 150] on div "[PERSON_NAME]" at bounding box center [259, 148] width 72 height 9
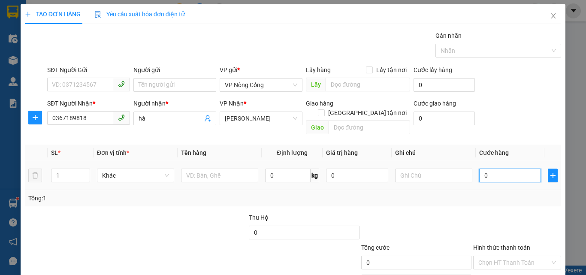
click at [505, 168] on input "0" at bounding box center [510, 175] width 62 height 14
type input "4"
type input "40"
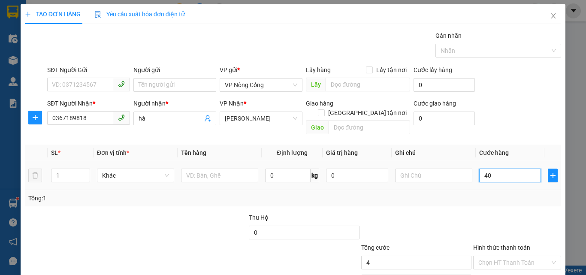
type input "40"
type input "40.000"
click at [498, 244] on label "Hình thức thanh toán" at bounding box center [501, 247] width 57 height 7
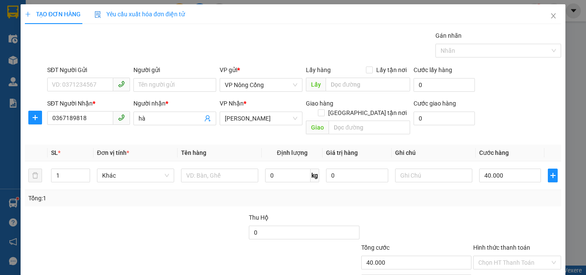
click at [498, 256] on input "Hình thức thanh toán" at bounding box center [514, 262] width 72 height 13
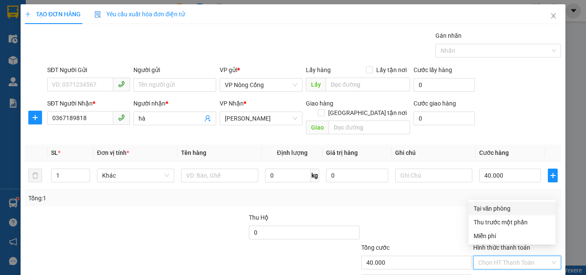
click at [497, 208] on div "Tại văn phòng" at bounding box center [511, 208] width 77 height 9
type input "0"
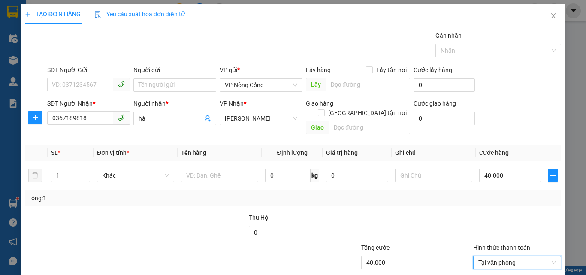
scroll to position [42, 0]
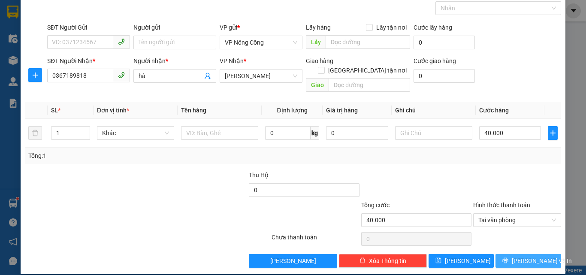
click at [516, 256] on span "[PERSON_NAME] và In" at bounding box center [541, 260] width 60 height 9
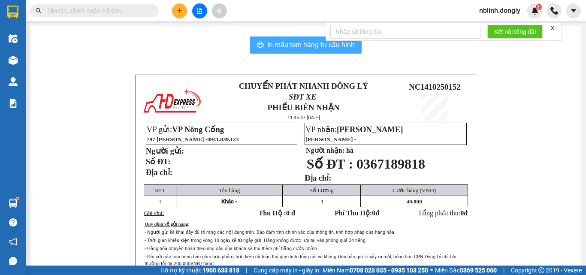
click at [313, 43] on span "In mẫu tem hàng tự cấu hình" at bounding box center [310, 44] width 87 height 11
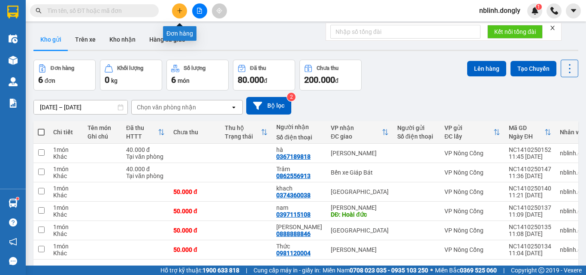
drag, startPoint x: 177, startPoint y: 9, endPoint x: 177, endPoint y: 14, distance: 5.2
click at [177, 14] on button at bounding box center [179, 10] width 15 height 15
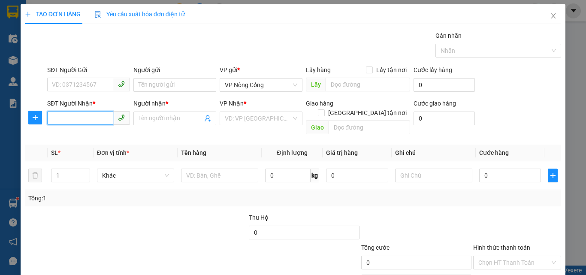
drag, startPoint x: 58, startPoint y: 120, endPoint x: 54, endPoint y: 138, distance: 18.1
click at [58, 124] on input "SĐT Người Nhận *" at bounding box center [80, 118] width 66 height 14
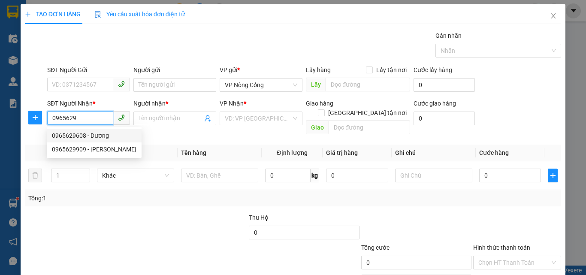
drag, startPoint x: 62, startPoint y: 138, endPoint x: 70, endPoint y: 144, distance: 9.5
click at [65, 140] on div "0965629608 - Dương" at bounding box center [94, 135] width 84 height 9
type input "0965629608"
type input "Dương"
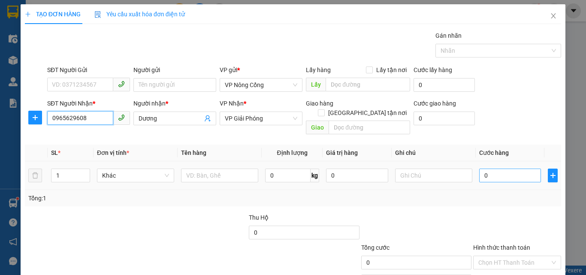
type input "0965629608"
click at [482, 168] on input "0" at bounding box center [510, 175] width 62 height 14
type input "5"
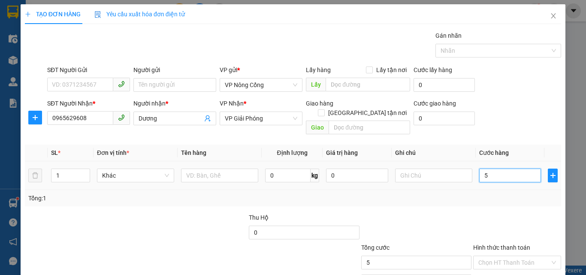
type input "50"
type input "5"
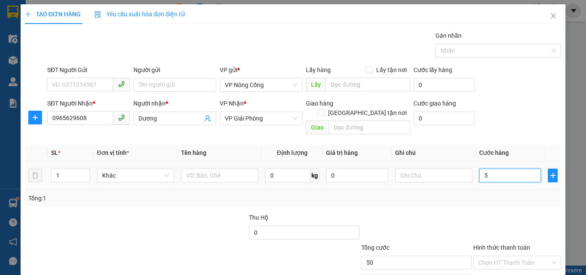
type input "5"
type input "0"
type input "04"
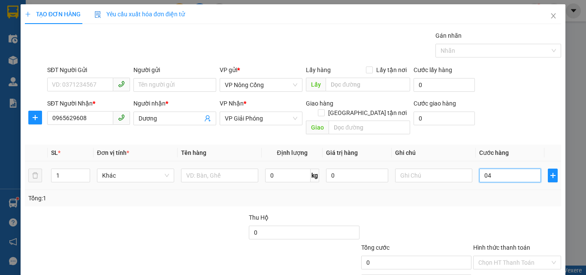
type input "4"
type input "040"
type input "40"
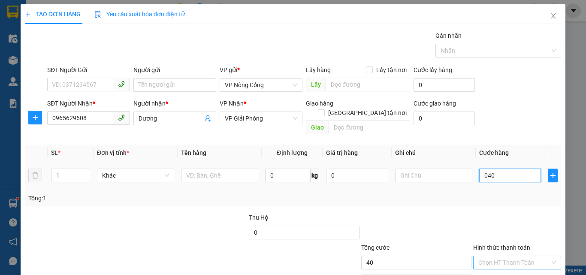
scroll to position [42, 0]
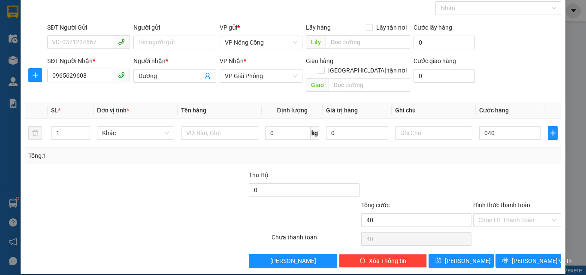
type input "40.000"
click at [491, 202] on label "Hình thức thanh toán" at bounding box center [501, 205] width 57 height 7
click at [491, 214] on input "Hình thức thanh toán" at bounding box center [514, 220] width 72 height 13
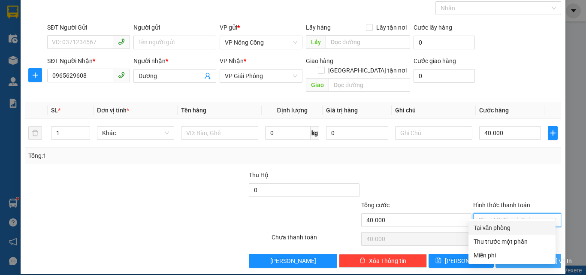
drag, startPoint x: 500, startPoint y: 227, endPoint x: 507, endPoint y: 244, distance: 18.1
click at [500, 230] on div "Tại văn phòng" at bounding box center [511, 227] width 77 height 9
type input "0"
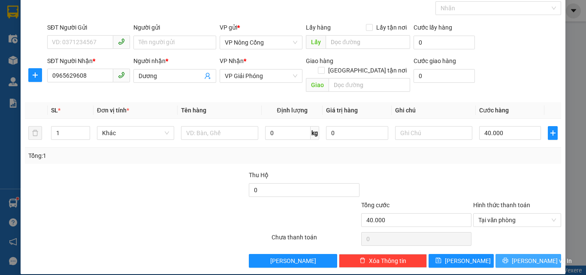
click at [523, 256] on span "[PERSON_NAME] và In" at bounding box center [541, 260] width 60 height 9
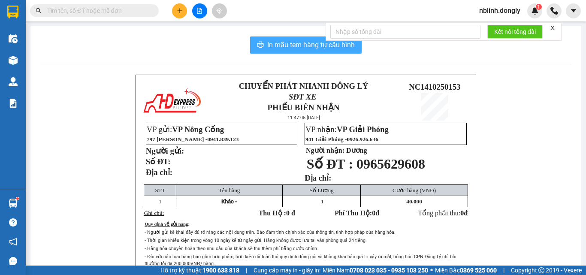
click at [315, 41] on span "In mẫu tem hàng tự cấu hình" at bounding box center [310, 44] width 87 height 11
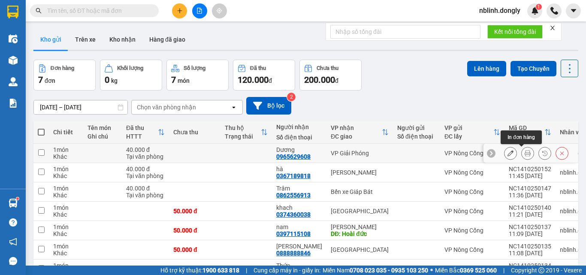
click at [524, 153] on icon at bounding box center [527, 153] width 6 height 6
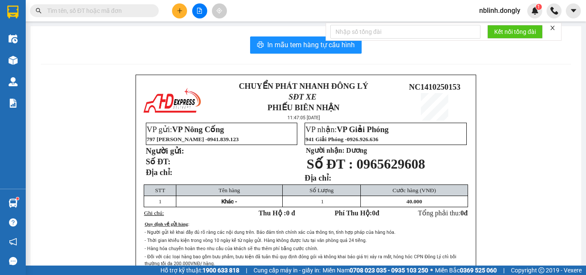
click at [310, 32] on div "In mẫu tem hàng tự cấu hình CHUYỂN PHÁT NHANH ĐÔNG LÝ SĐT XE PHIẾU BIÊN NHẬN 11…" at bounding box center [305, 188] width 550 height 325
click at [313, 45] on span "In mẫu tem hàng tự cấu hình" at bounding box center [310, 44] width 87 height 11
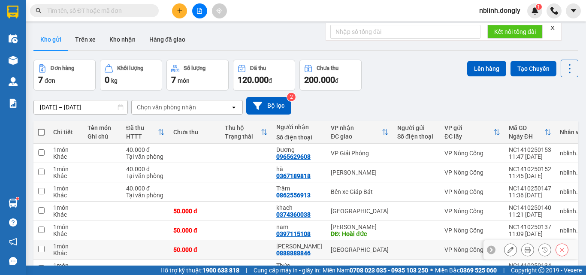
click at [42, 251] on input "checkbox" at bounding box center [41, 249] width 6 height 6
checkbox input "true"
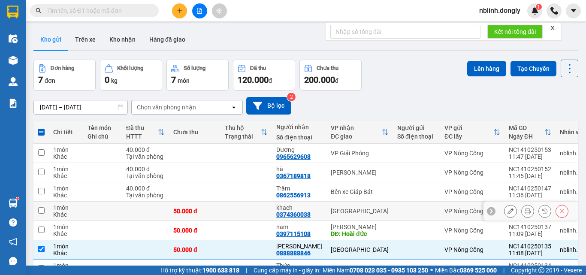
click at [41, 210] on input "checkbox" at bounding box center [41, 210] width 6 height 6
checkbox input "true"
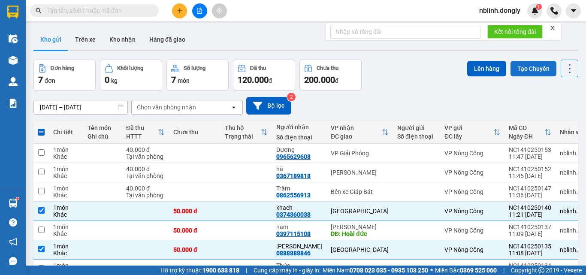
click at [516, 68] on button "Tạo Chuyến" at bounding box center [533, 68] width 46 height 15
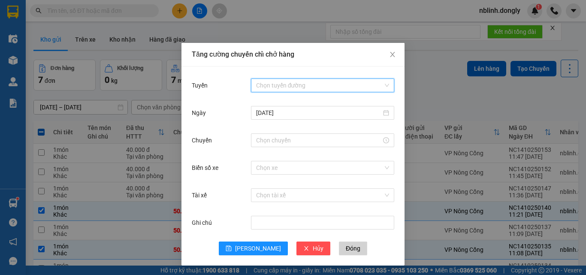
click at [283, 81] on input "Tuyến" at bounding box center [319, 85] width 127 height 13
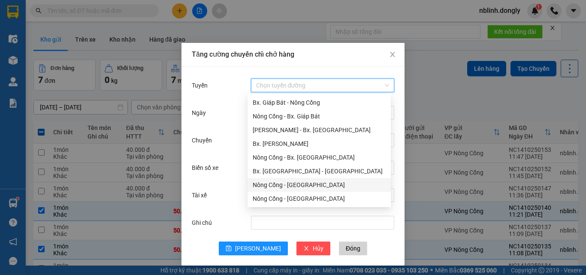
click at [289, 182] on div "Nông Cống - [GEOGRAPHIC_DATA]" at bounding box center [319, 184] width 133 height 9
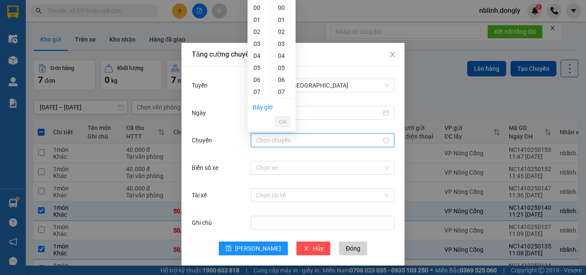
click at [268, 144] on input "Chuyến" at bounding box center [318, 139] width 125 height 9
click at [259, 51] on div "11" at bounding box center [259, 54] width 24 height 12
click at [284, 57] on div "40" at bounding box center [284, 59] width 24 height 12
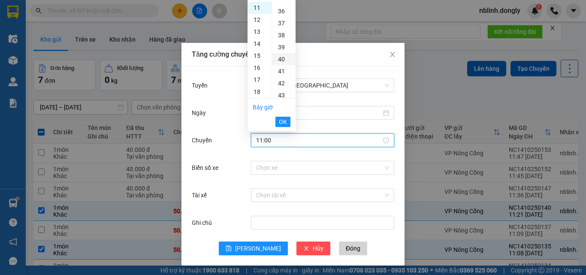
type input "11:40"
click at [284, 122] on span "OK" at bounding box center [283, 121] width 8 height 9
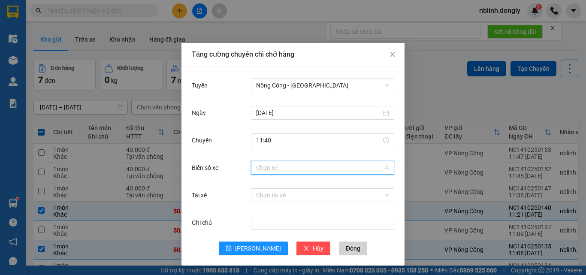
click at [268, 171] on input "Biển số xe" at bounding box center [319, 167] width 127 height 13
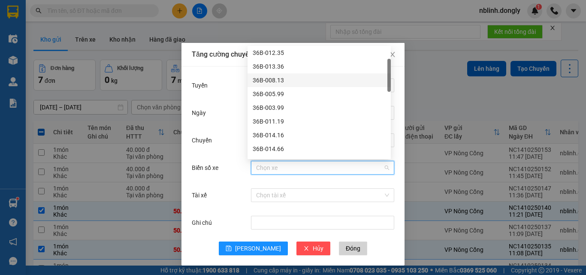
scroll to position [0, 0]
click at [269, 82] on div "36B-012.87" at bounding box center [319, 81] width 133 height 9
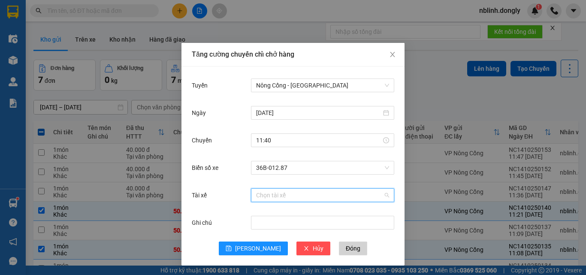
click at [265, 192] on input "Tài xế" at bounding box center [319, 195] width 127 height 13
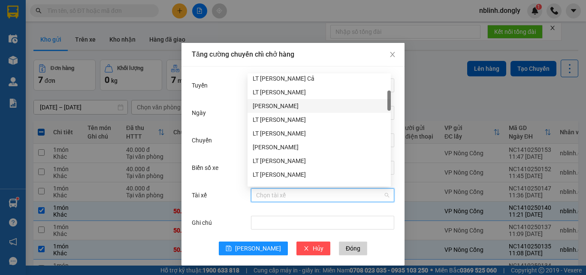
scroll to position [171, 0]
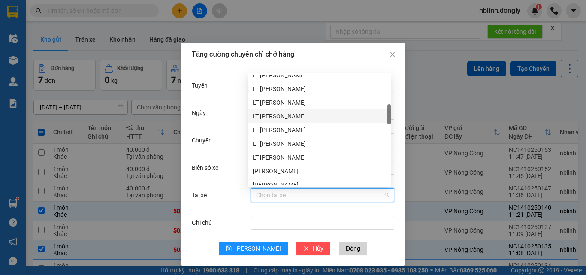
click at [282, 116] on div "LT [PERSON_NAME]" at bounding box center [319, 115] width 133 height 9
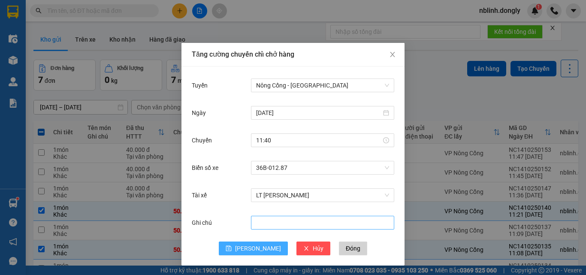
drag, startPoint x: 255, startPoint y: 243, endPoint x: 272, endPoint y: 217, distance: 31.3
click at [255, 242] on button "[PERSON_NAME]" at bounding box center [253, 248] width 69 height 14
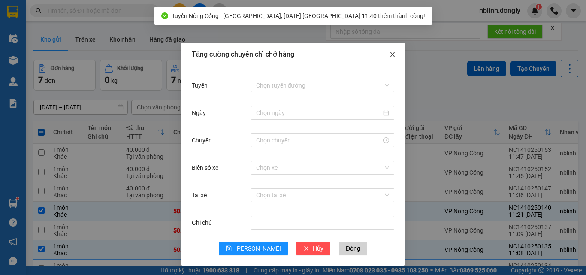
drag, startPoint x: 388, startPoint y: 53, endPoint x: 469, endPoint y: 54, distance: 81.9
click at [390, 53] on icon "close" at bounding box center [392, 54] width 7 height 7
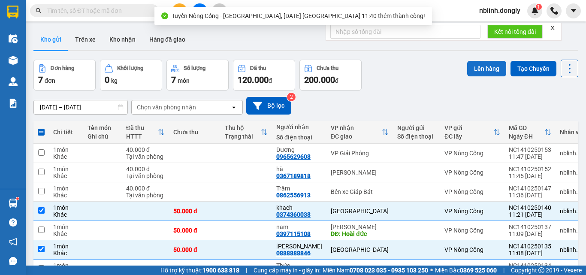
click at [493, 68] on button "Lên hàng" at bounding box center [486, 68] width 39 height 15
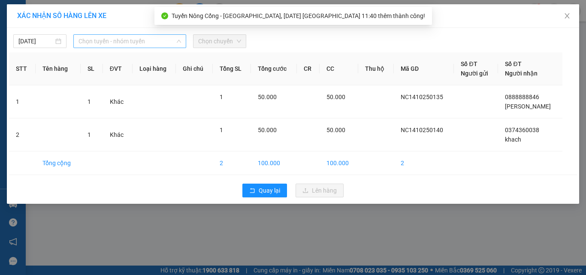
click at [109, 44] on span "Chọn tuyến - nhóm tuyến" at bounding box center [129, 41] width 102 height 13
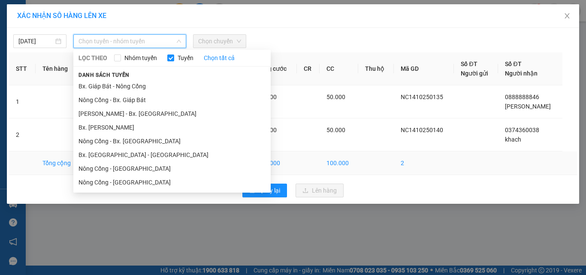
drag, startPoint x: 115, startPoint y: 172, endPoint x: 120, endPoint y: 168, distance: 6.4
click at [116, 172] on li "Nông Cống - [GEOGRAPHIC_DATA]" at bounding box center [171, 169] width 197 height 14
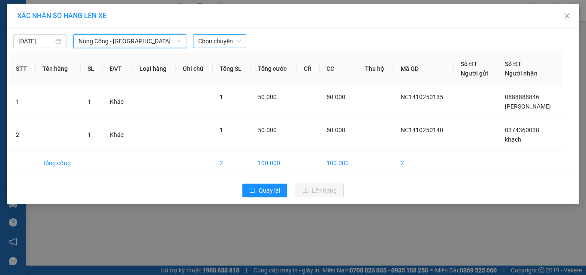
drag, startPoint x: 213, startPoint y: 41, endPoint x: 213, endPoint y: 47, distance: 6.4
click at [213, 43] on span "Chọn chuyến" at bounding box center [219, 41] width 43 height 13
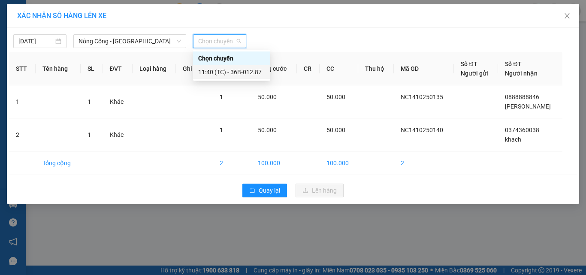
click at [242, 74] on div "11:40 (TC) - 36B-012.87" at bounding box center [231, 71] width 67 height 9
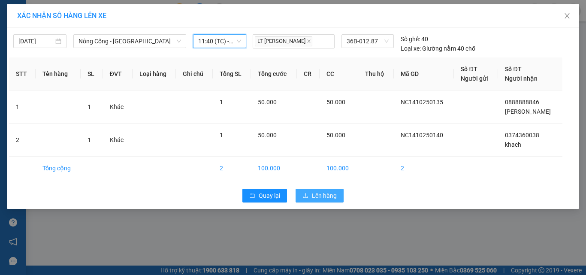
click at [311, 193] on button "Lên hàng" at bounding box center [319, 196] width 48 height 14
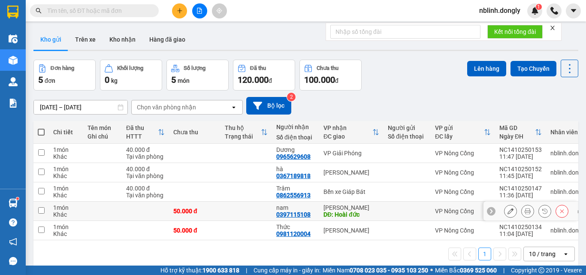
click at [41, 209] on input "checkbox" at bounding box center [41, 210] width 6 height 6
checkbox input "true"
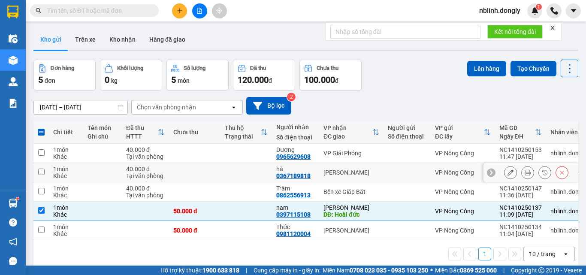
click at [40, 172] on input "checkbox" at bounding box center [41, 171] width 6 height 6
checkbox input "true"
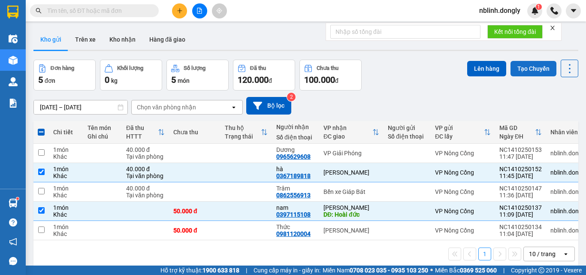
click at [527, 63] on button "Tạo Chuyến" at bounding box center [533, 68] width 46 height 15
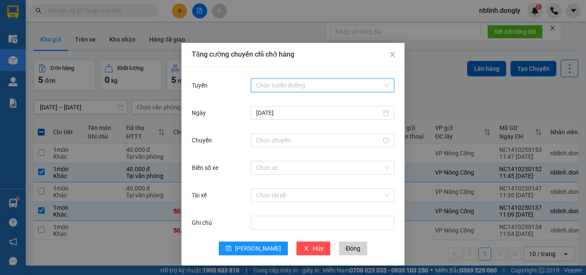
click at [287, 87] on input "Tuyến" at bounding box center [319, 85] width 127 height 13
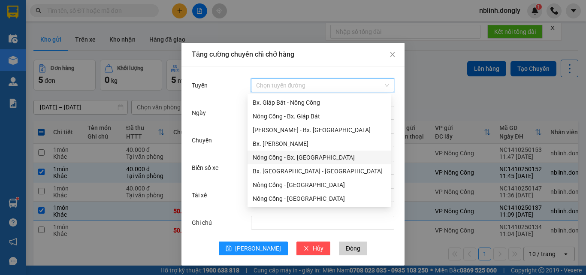
click at [304, 158] on div "Nông Cống - Bx. [GEOGRAPHIC_DATA]" at bounding box center [319, 157] width 133 height 9
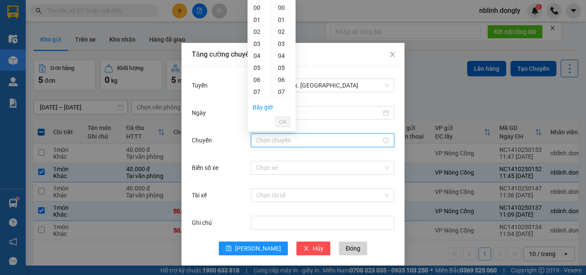
click at [266, 142] on input "Chuyến" at bounding box center [318, 139] width 125 height 9
click at [259, 24] on div "12" at bounding box center [259, 23] width 24 height 12
type input "12:00"
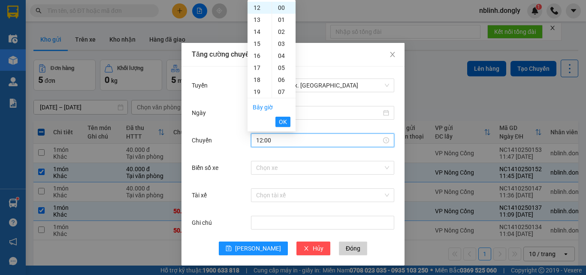
drag, startPoint x: 283, startPoint y: 118, endPoint x: 276, endPoint y: 144, distance: 26.5
click at [284, 123] on span "OK" at bounding box center [283, 121] width 8 height 9
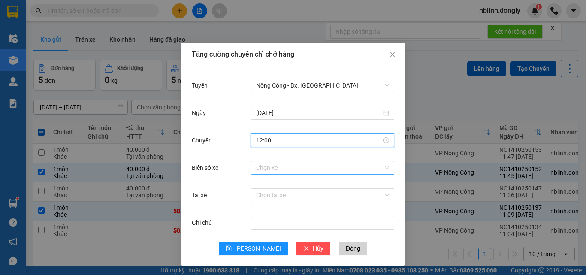
click at [259, 167] on input "Biển số xe" at bounding box center [319, 167] width 127 height 13
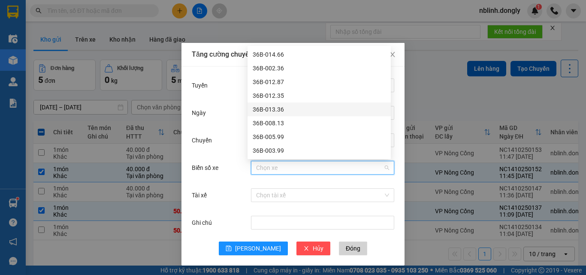
click at [272, 110] on div "36B-013.36" at bounding box center [319, 109] width 133 height 9
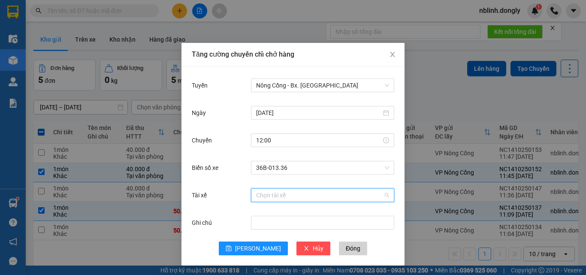
click at [261, 193] on input "Tài xế" at bounding box center [319, 195] width 127 height 13
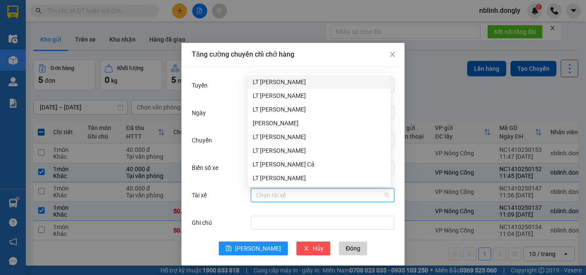
click at [272, 82] on div "LT [PERSON_NAME]" at bounding box center [319, 81] width 133 height 9
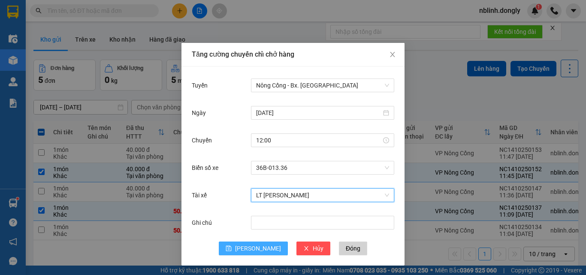
click at [258, 247] on span "[PERSON_NAME]" at bounding box center [258, 248] width 46 height 9
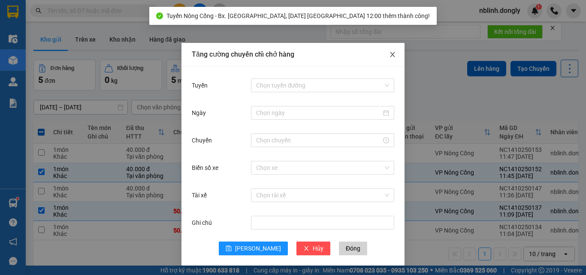
click at [390, 55] on icon "close" at bounding box center [392, 54] width 5 height 5
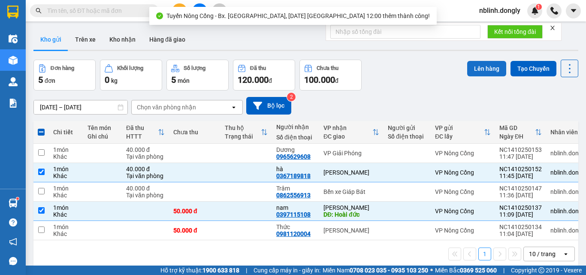
click at [481, 70] on button "Lên hàng" at bounding box center [486, 68] width 39 height 15
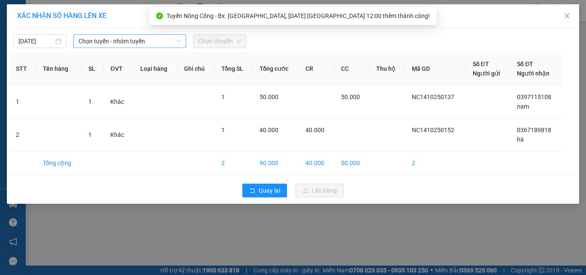
click at [123, 42] on span "Chọn tuyến - nhóm tuyến" at bounding box center [129, 41] width 102 height 13
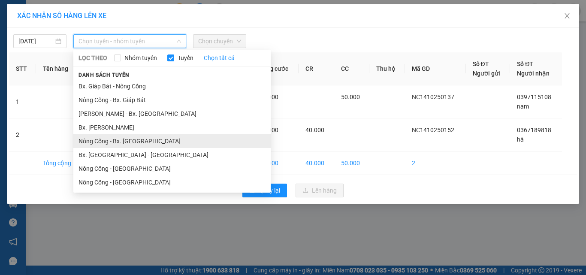
click at [130, 140] on li "Nông Cống - Bx. [GEOGRAPHIC_DATA]" at bounding box center [171, 141] width 197 height 14
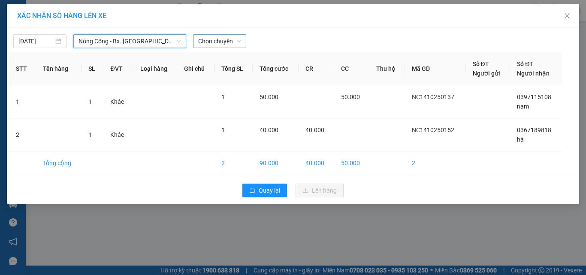
click at [218, 38] on span "Chọn chuyến" at bounding box center [219, 41] width 43 height 13
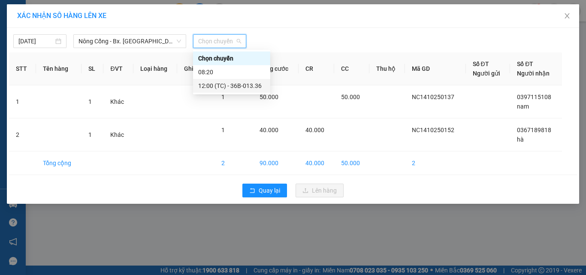
drag, startPoint x: 237, startPoint y: 87, endPoint x: 241, endPoint y: 89, distance: 5.4
click at [241, 89] on div "12:00 (TC) - 36B-013.36" at bounding box center [231, 85] width 67 height 9
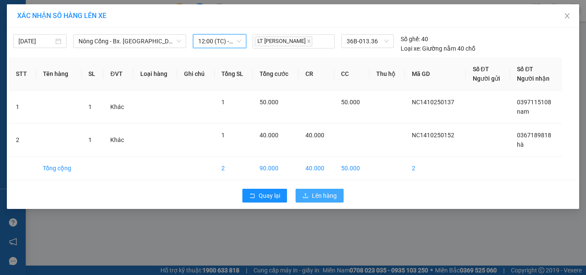
drag, startPoint x: 316, startPoint y: 195, endPoint x: 340, endPoint y: 194, distance: 23.2
click at [319, 194] on span "Lên hàng" at bounding box center [324, 195] width 25 height 9
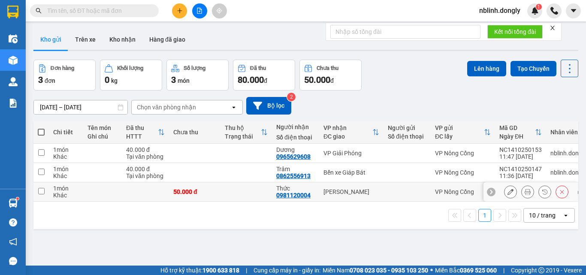
drag, startPoint x: 40, startPoint y: 189, endPoint x: 45, endPoint y: 191, distance: 5.7
click at [43, 191] on input "checkbox" at bounding box center [41, 191] width 6 height 6
checkbox input "true"
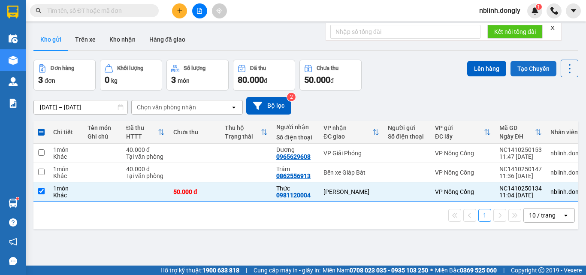
click at [529, 68] on button "Tạo Chuyến" at bounding box center [533, 68] width 46 height 15
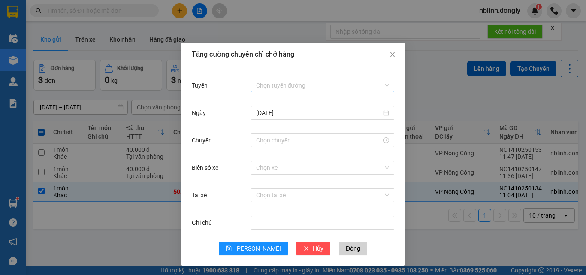
click at [290, 84] on input "Tuyến" at bounding box center [319, 85] width 127 height 13
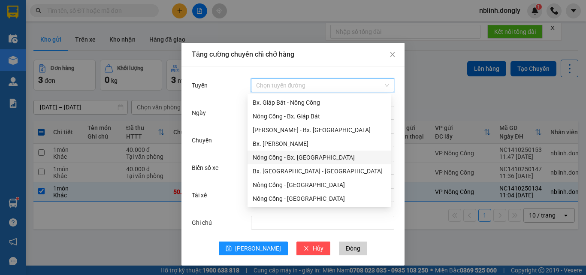
click at [304, 158] on div "Nông Cống - Bx. [GEOGRAPHIC_DATA]" at bounding box center [319, 157] width 133 height 9
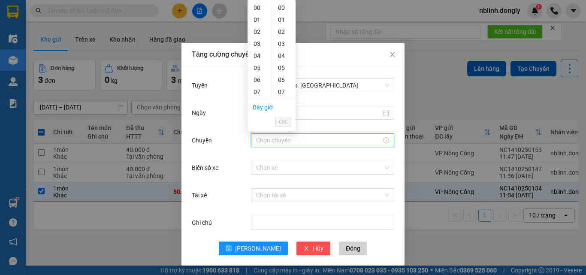
click at [269, 139] on input "Chuyến" at bounding box center [318, 139] width 125 height 9
click at [255, 22] on div "12" at bounding box center [259, 23] width 24 height 12
type input "12:00"
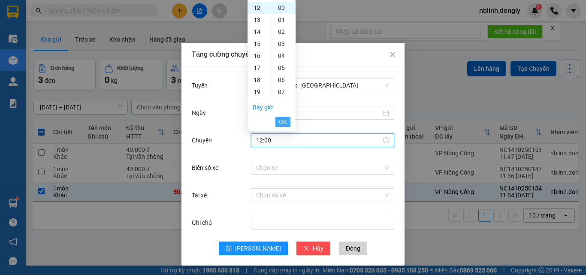
click at [282, 117] on span "OK" at bounding box center [283, 121] width 8 height 9
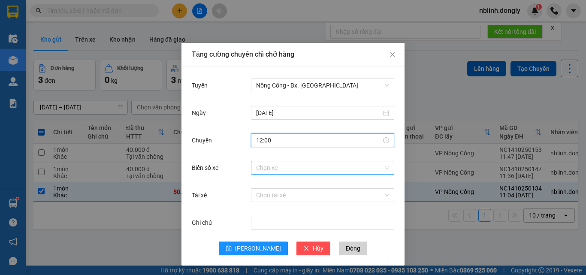
click at [264, 168] on input "Biển số xe" at bounding box center [319, 167] width 127 height 13
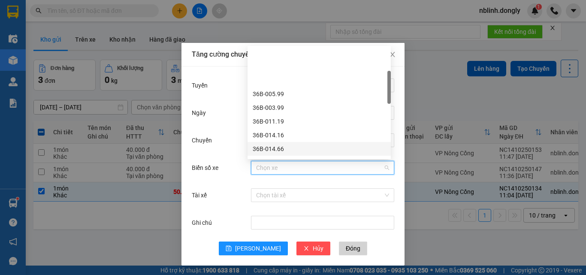
scroll to position [86, 0]
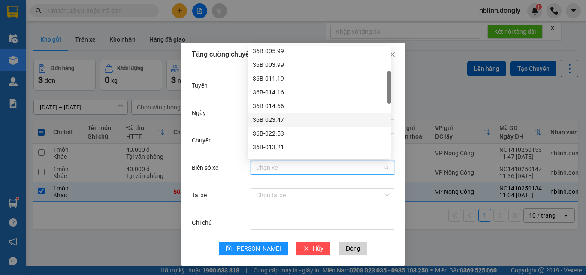
click at [271, 120] on div "36B-023.47" at bounding box center [319, 119] width 133 height 9
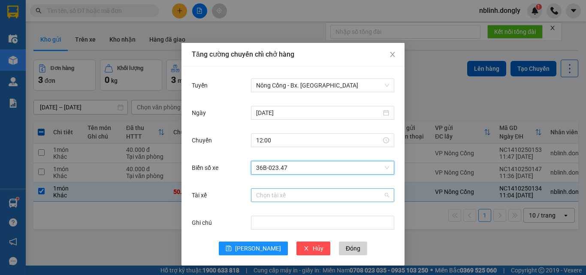
click at [265, 196] on input "Tài xế" at bounding box center [319, 195] width 127 height 13
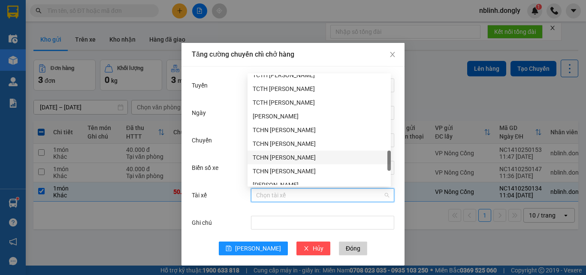
scroll to position [600, 0]
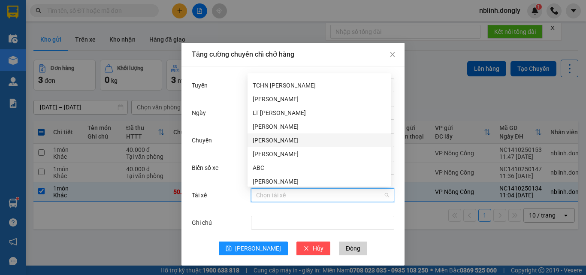
click at [268, 138] on div "[PERSON_NAME]" at bounding box center [319, 139] width 133 height 9
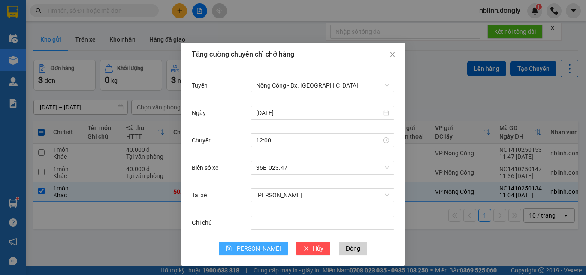
drag, startPoint x: 253, startPoint y: 246, endPoint x: 304, endPoint y: 211, distance: 61.4
click at [253, 246] on span "[PERSON_NAME]" at bounding box center [258, 248] width 46 height 9
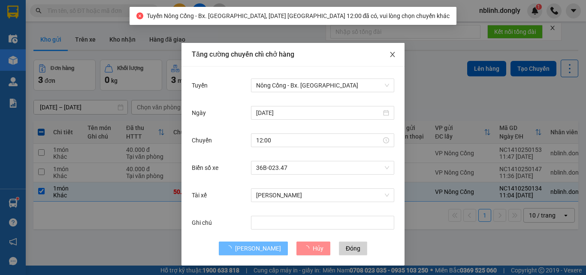
click at [385, 53] on span "Close" at bounding box center [392, 55] width 24 height 24
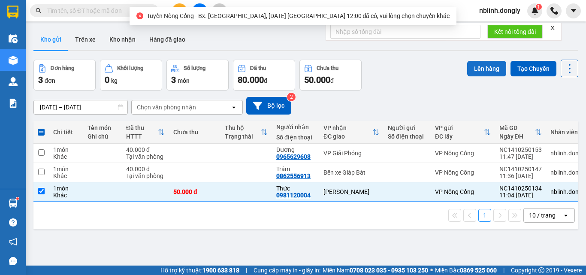
click at [483, 69] on button "Lên hàng" at bounding box center [486, 68] width 39 height 15
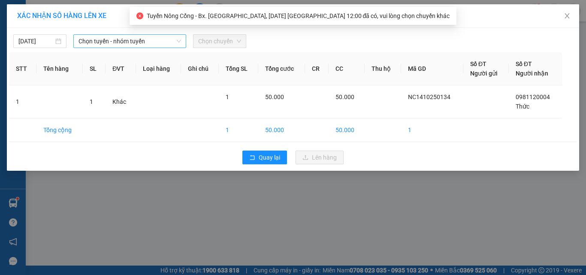
click at [123, 42] on span "Chọn tuyến - nhóm tuyến" at bounding box center [129, 41] width 102 height 13
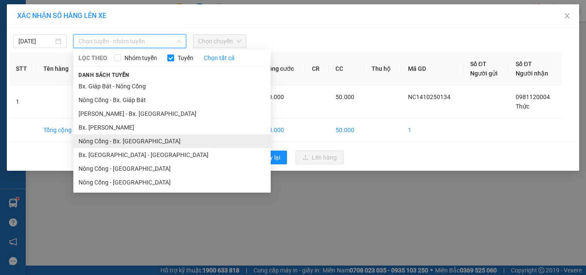
click at [129, 141] on li "Nông Cống - Bx. [GEOGRAPHIC_DATA]" at bounding box center [171, 141] width 197 height 14
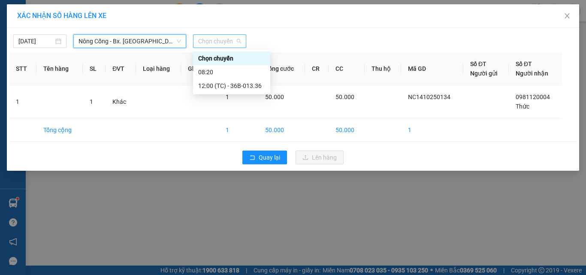
click at [218, 39] on span "Chọn chuyến" at bounding box center [219, 41] width 43 height 13
click at [235, 82] on div "12:00 (TC) - 36B-013.36" at bounding box center [231, 85] width 67 height 9
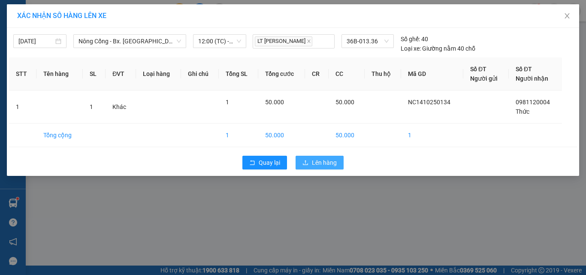
click at [326, 160] on span "Lên hàng" at bounding box center [324, 162] width 25 height 9
